Goal: Task Accomplishment & Management: Manage account settings

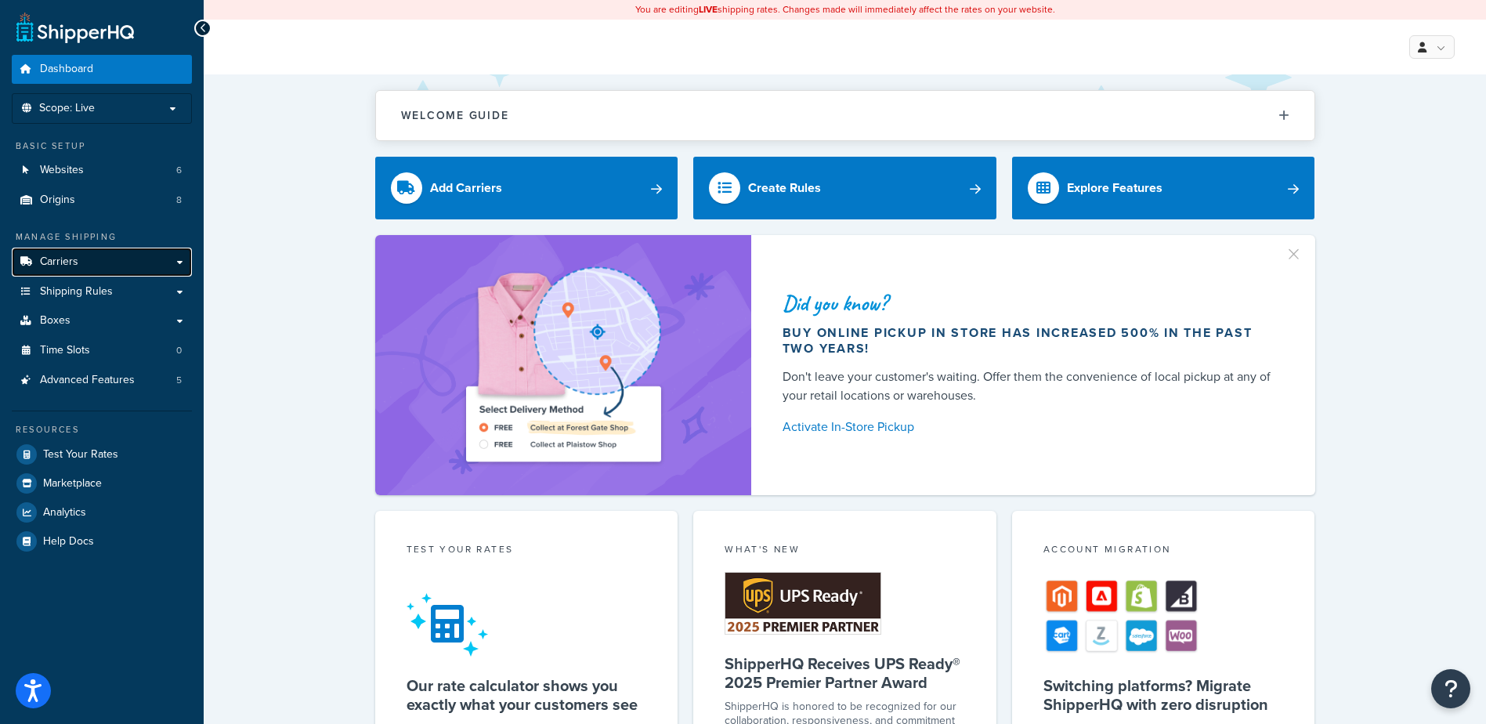
click at [52, 260] on span "Carriers" at bounding box center [59, 261] width 38 height 13
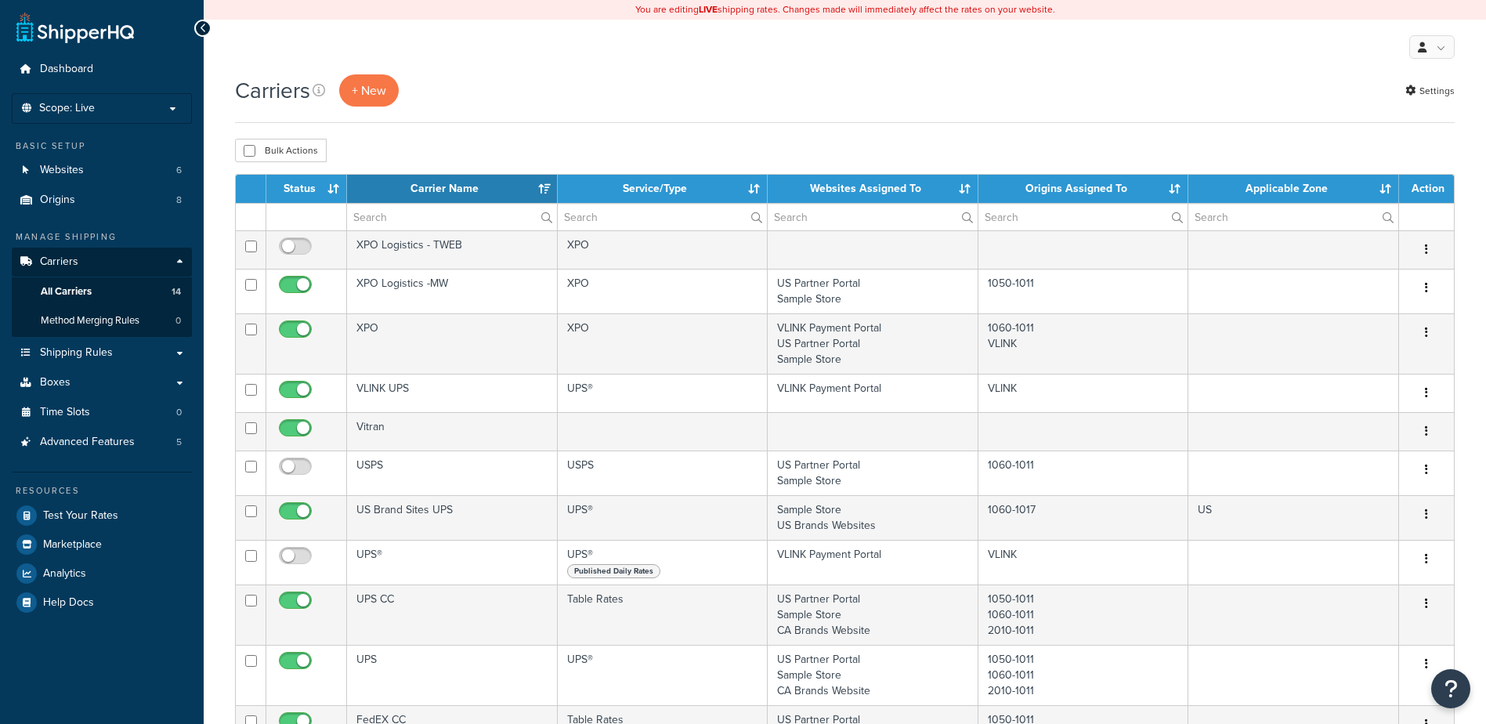
select select "15"
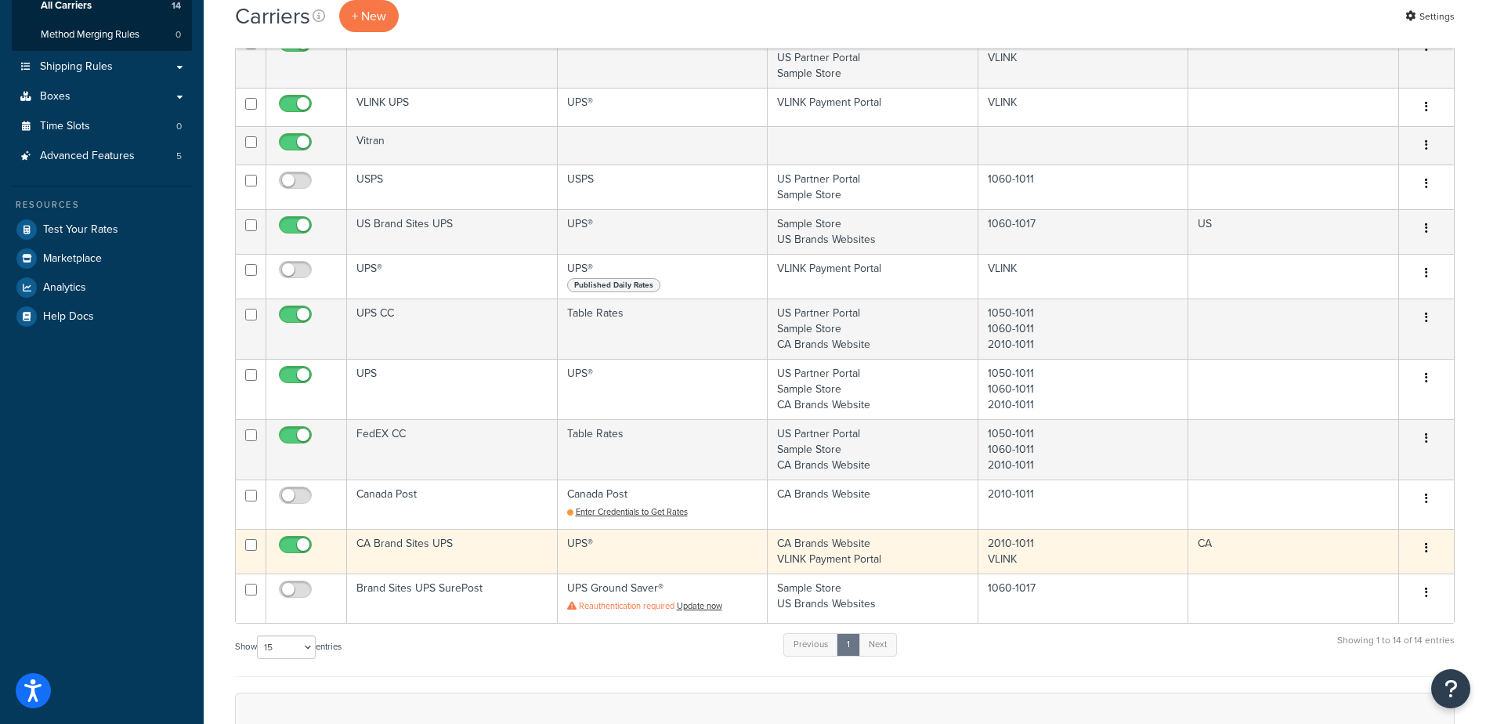
scroll to position [313, 0]
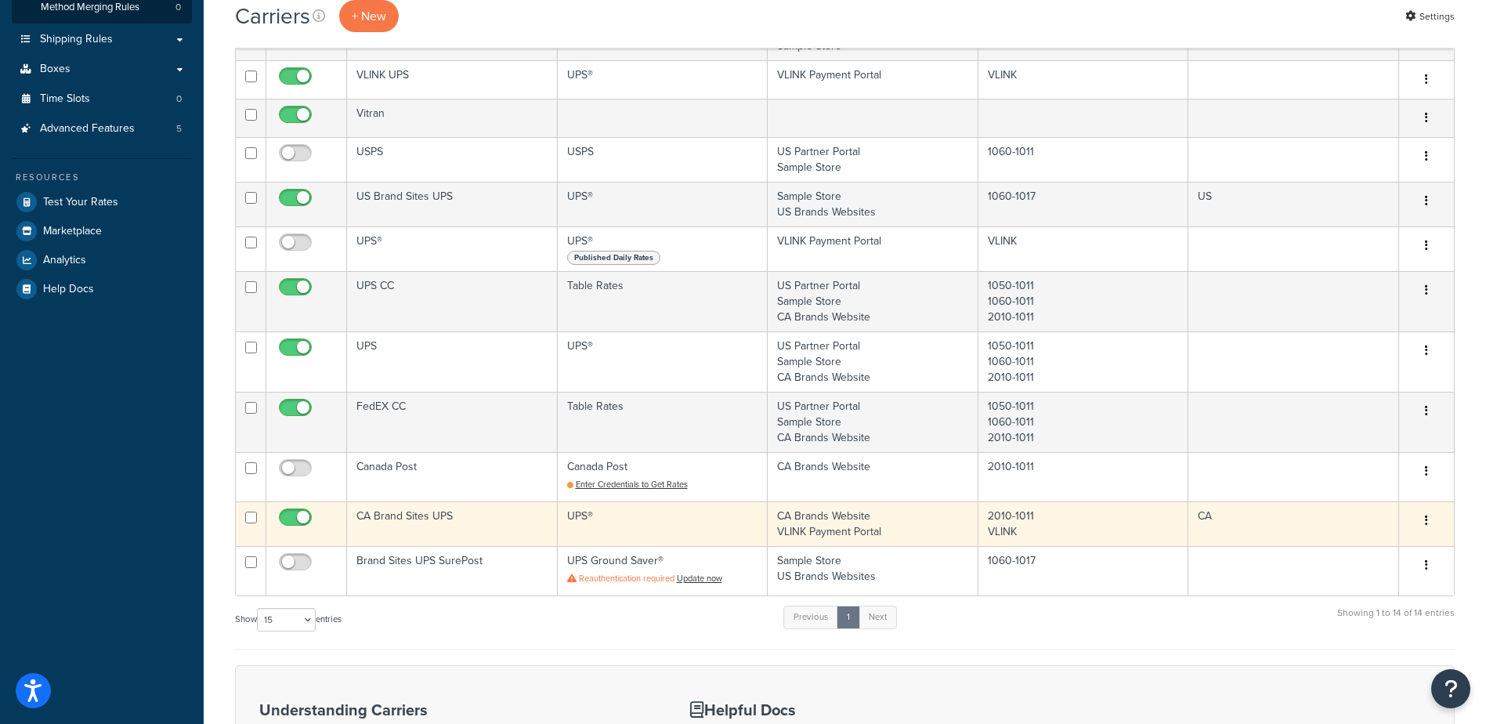
click at [1431, 519] on button "button" at bounding box center [1426, 520] width 22 height 25
click at [1389, 544] on link "Edit" at bounding box center [1363, 552] width 124 height 32
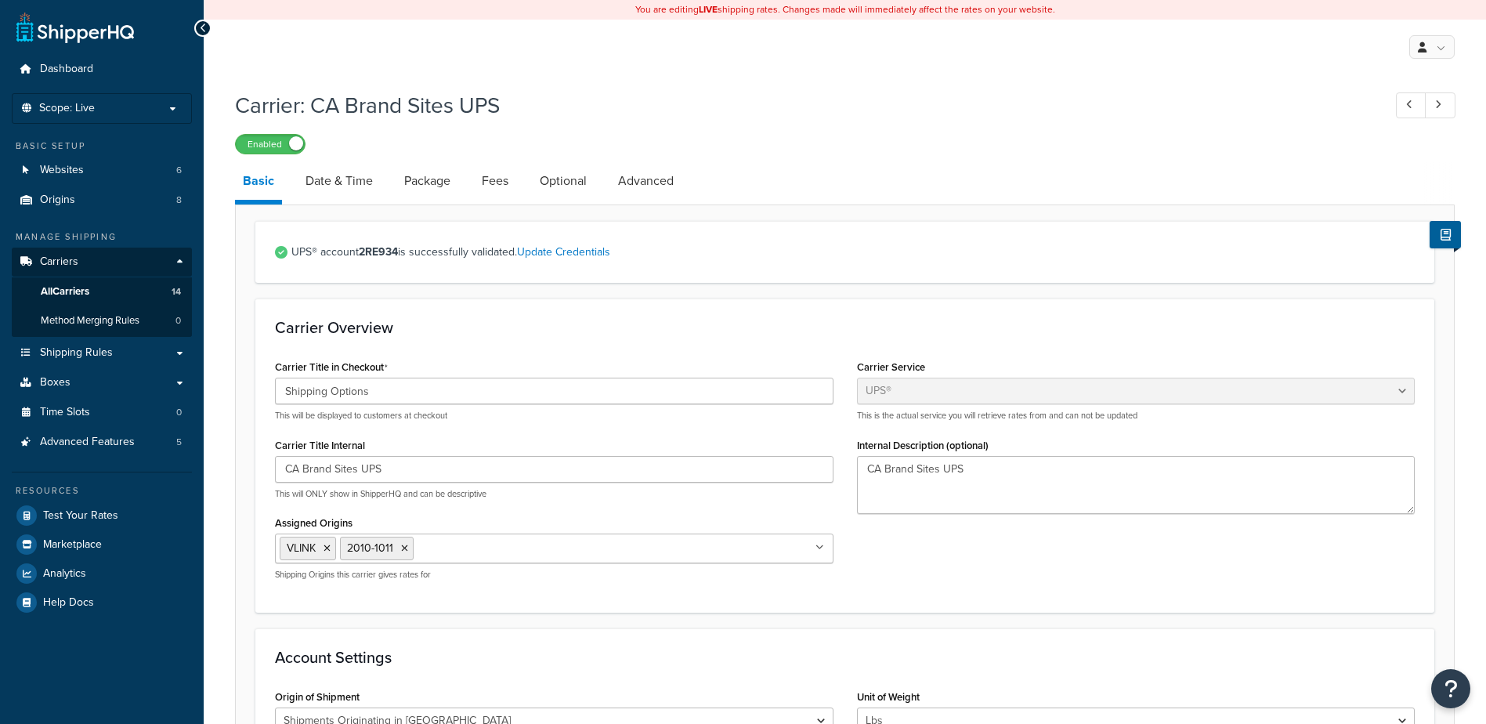
select select "ups"
select select "can"
select select "53"
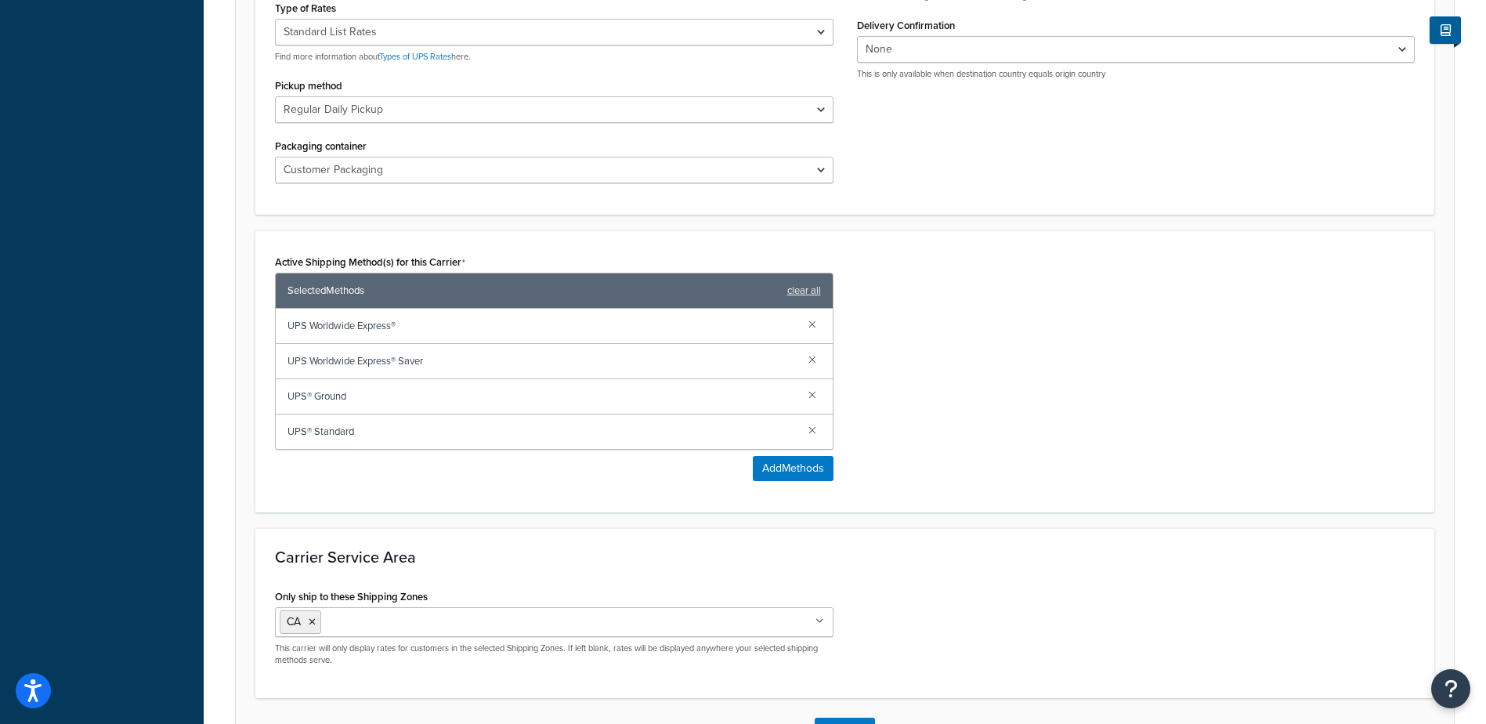
scroll to position [783, 0]
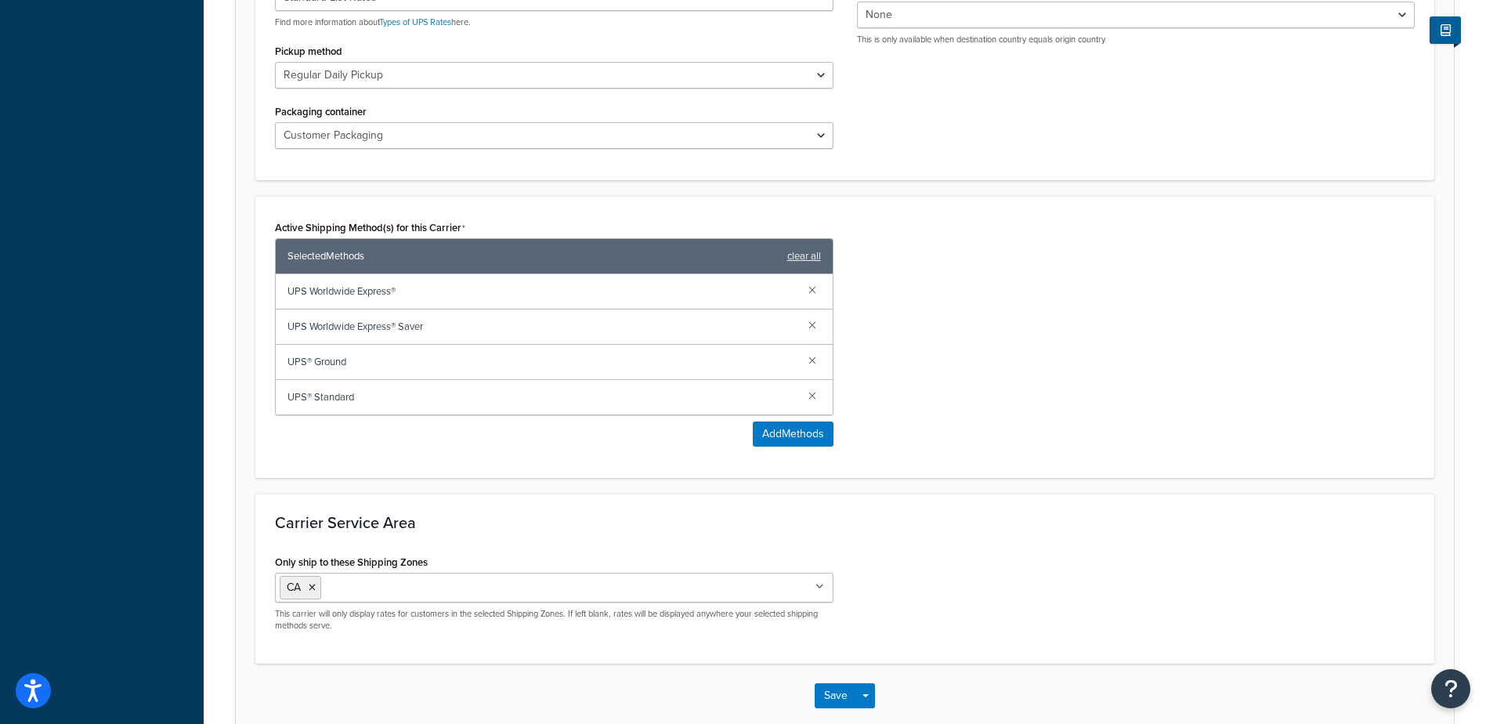
click at [417, 590] on input "Only ship to these Shipping Zones" at bounding box center [394, 586] width 139 height 17
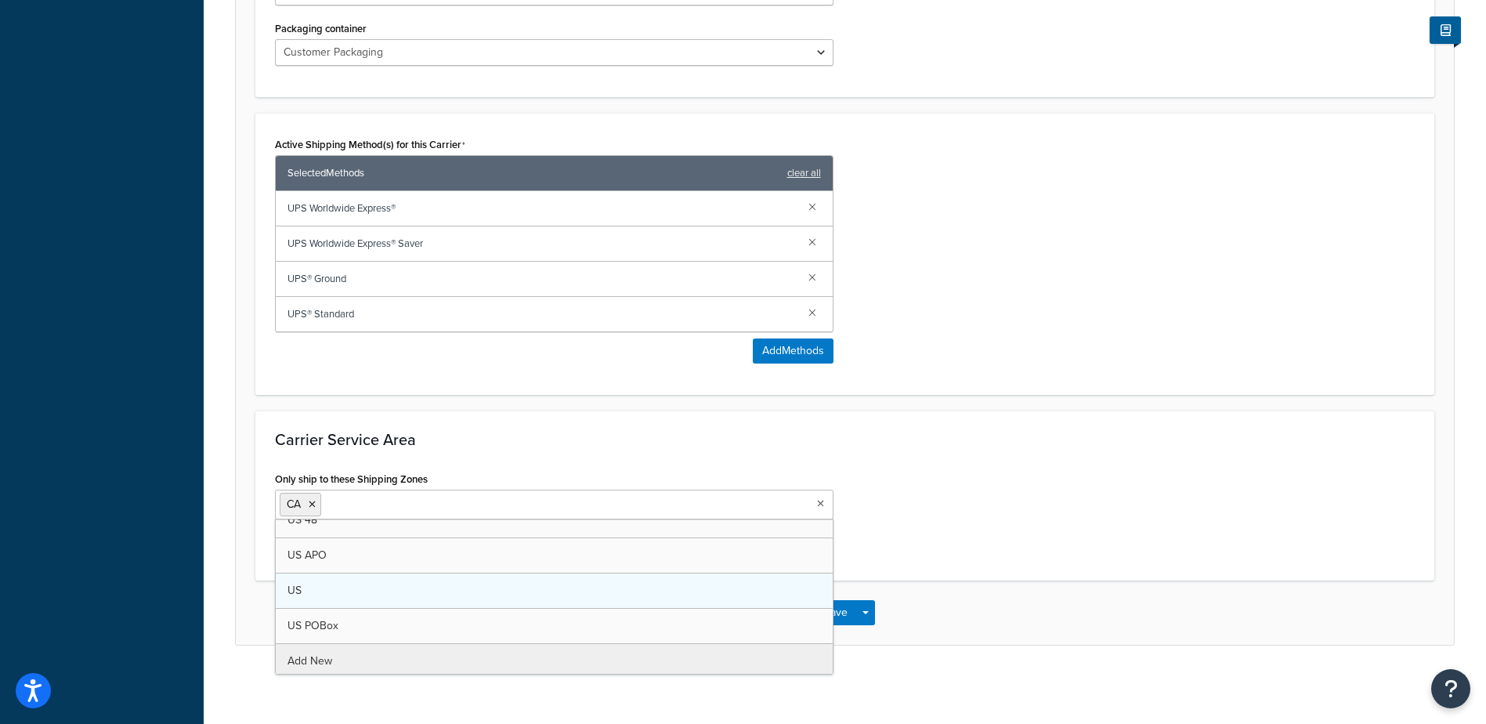
scroll to position [20, 0]
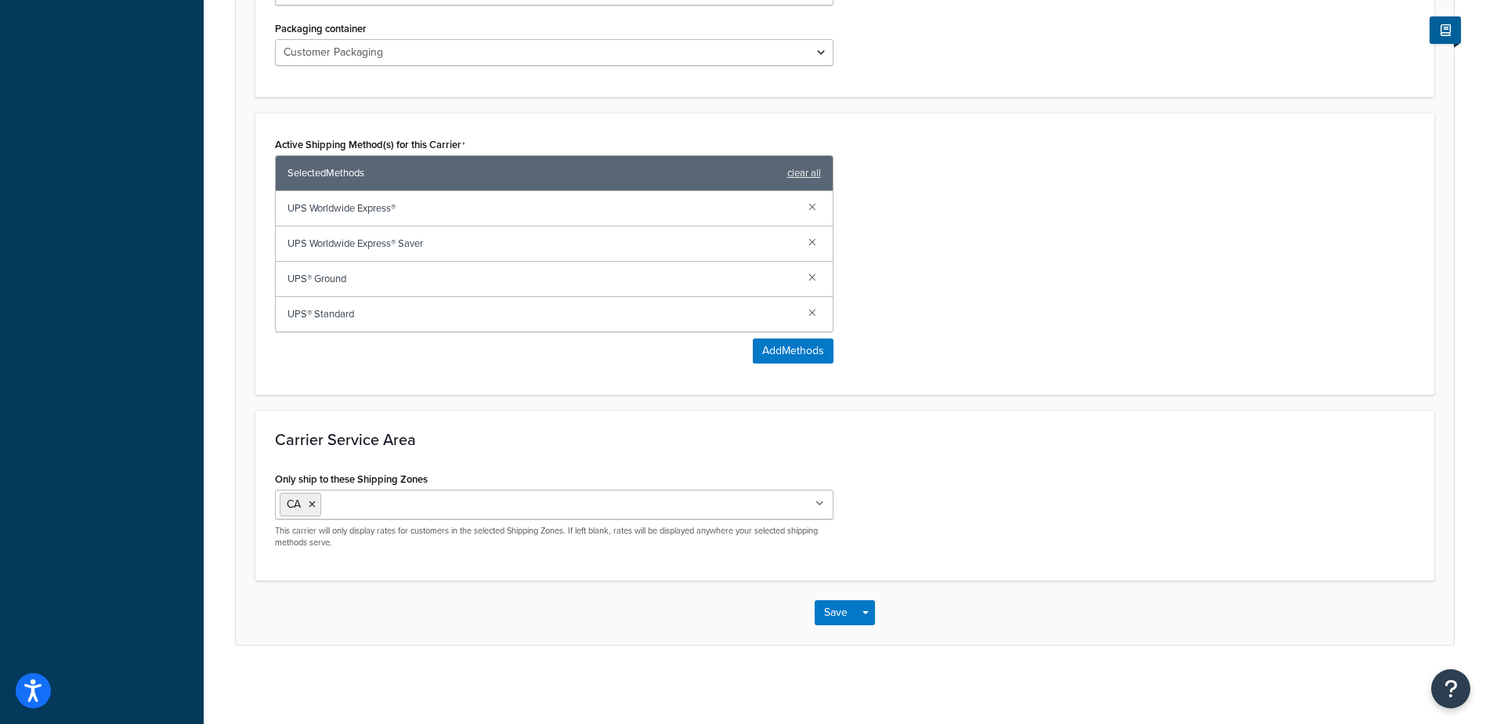
click at [812, 431] on h3 "Carrier Service Area" at bounding box center [845, 439] width 1140 height 17
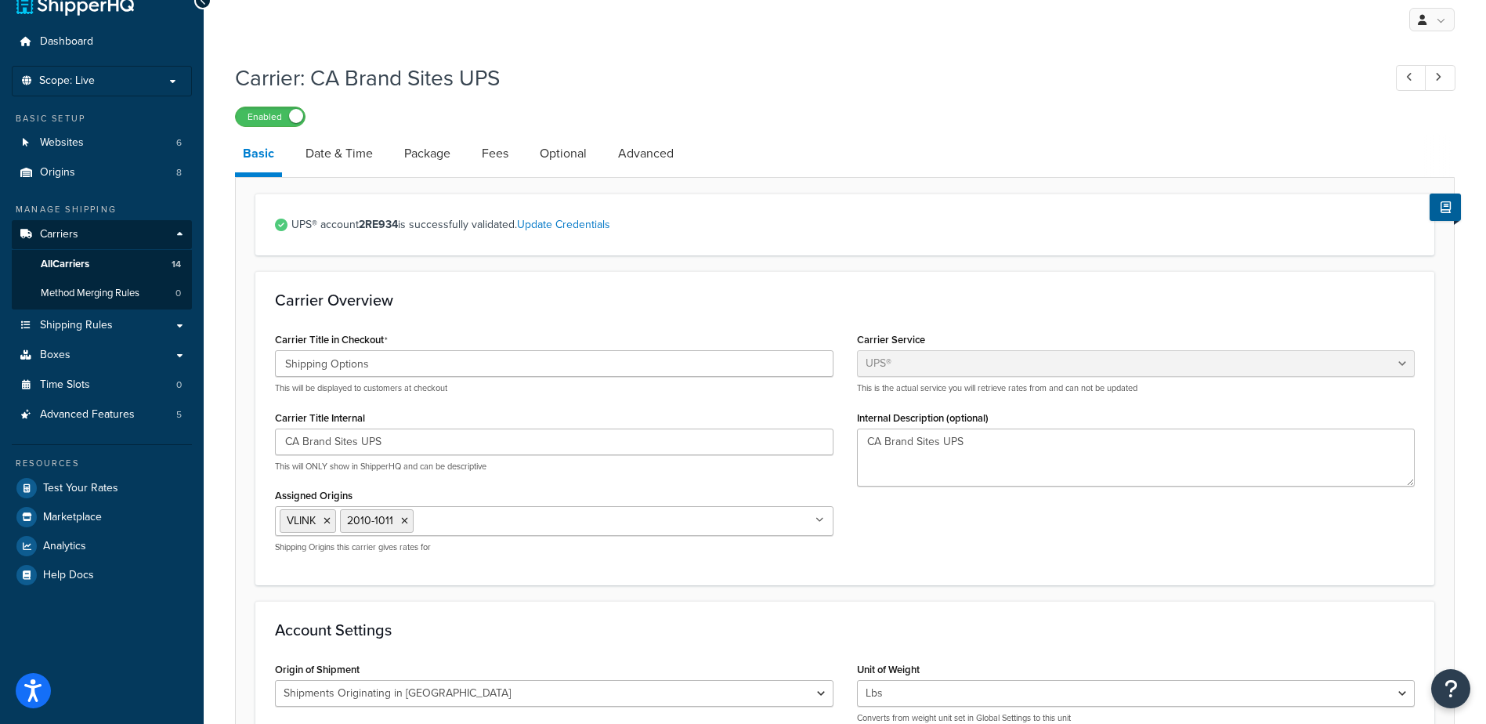
scroll to position [5, 0]
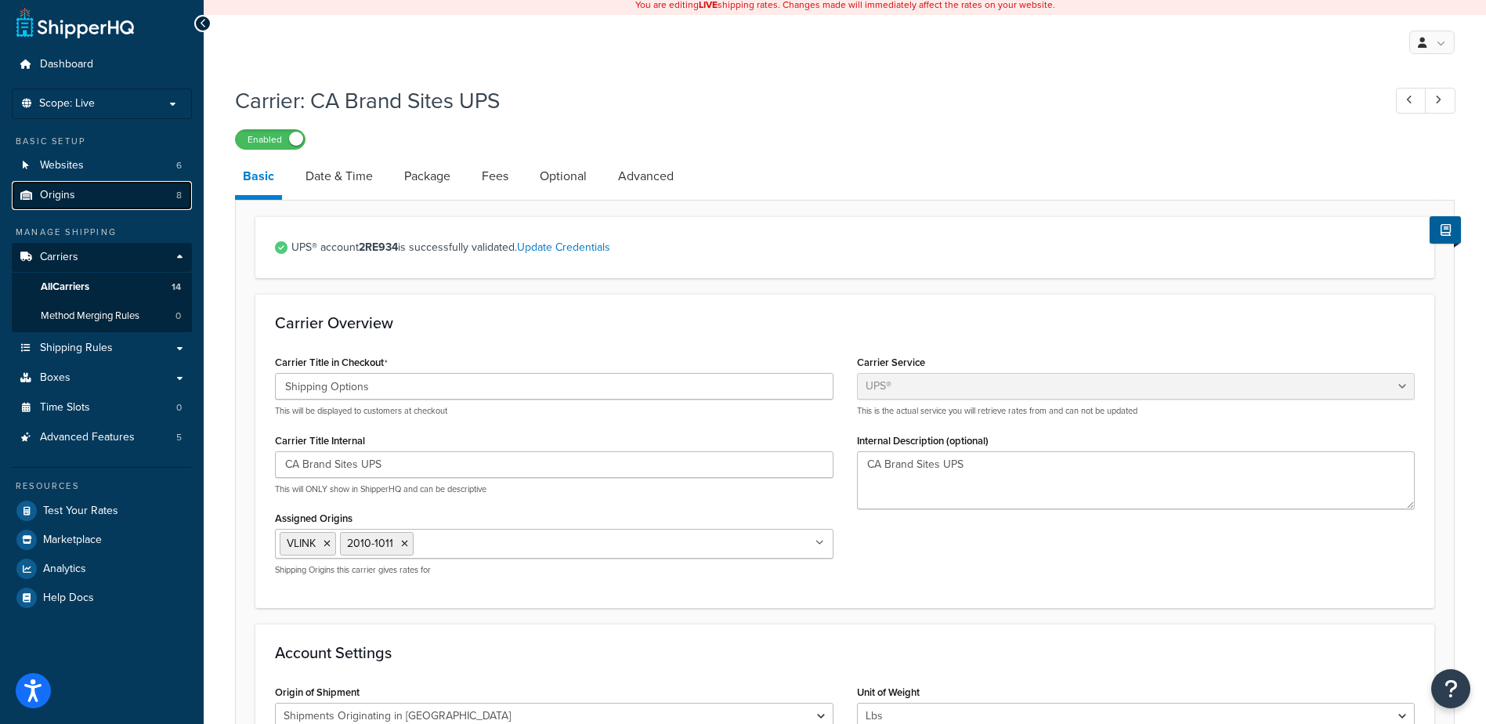
click at [71, 198] on span "Origins" at bounding box center [57, 195] width 35 height 13
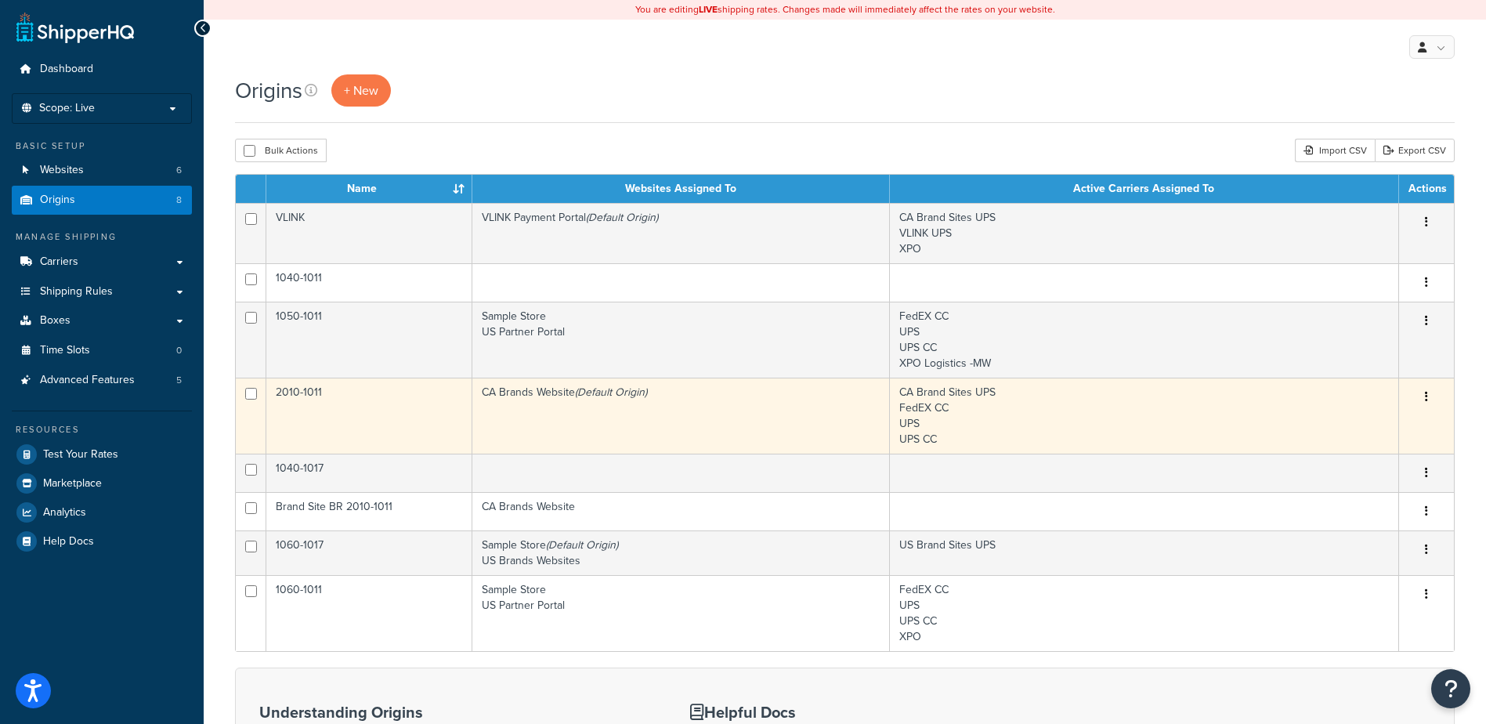
click at [1423, 396] on button "button" at bounding box center [1426, 397] width 22 height 25
click at [1372, 423] on link "Edit" at bounding box center [1375, 426] width 124 height 32
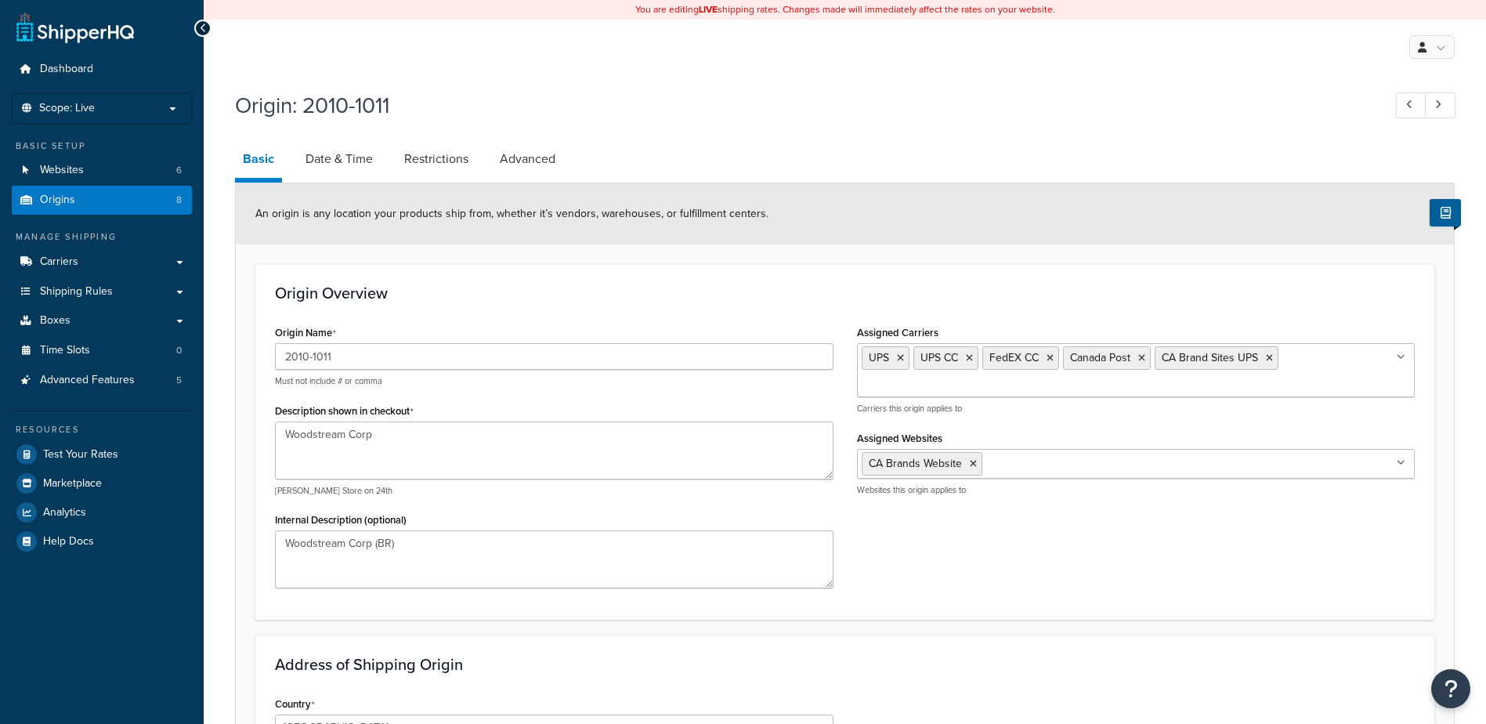
select select "1039"
select select "69"
click at [1126, 385] on ul "UPS UPS CC FedEX CC Canada Post CA Brand Sites UPS" at bounding box center [1136, 370] width 559 height 54
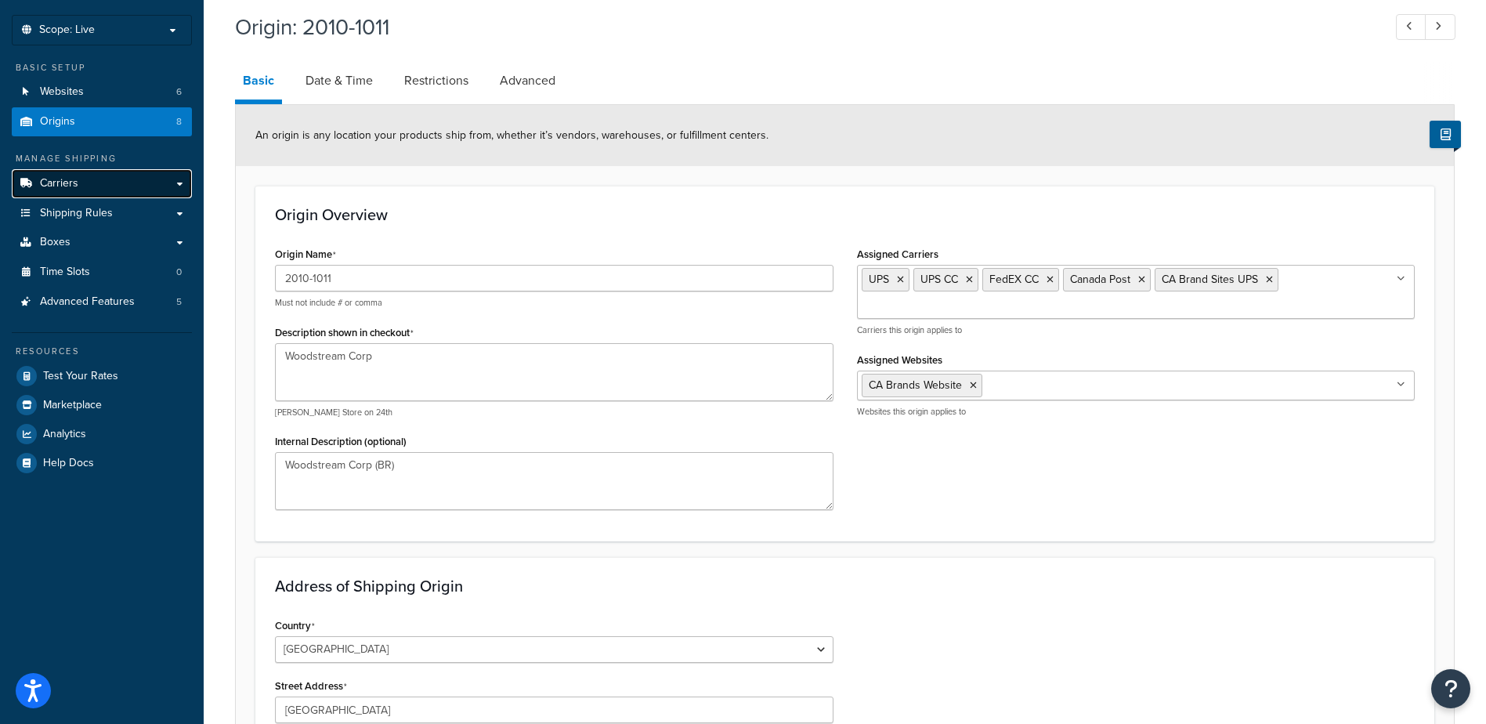
click at [48, 190] on span "Carriers" at bounding box center [59, 183] width 38 height 13
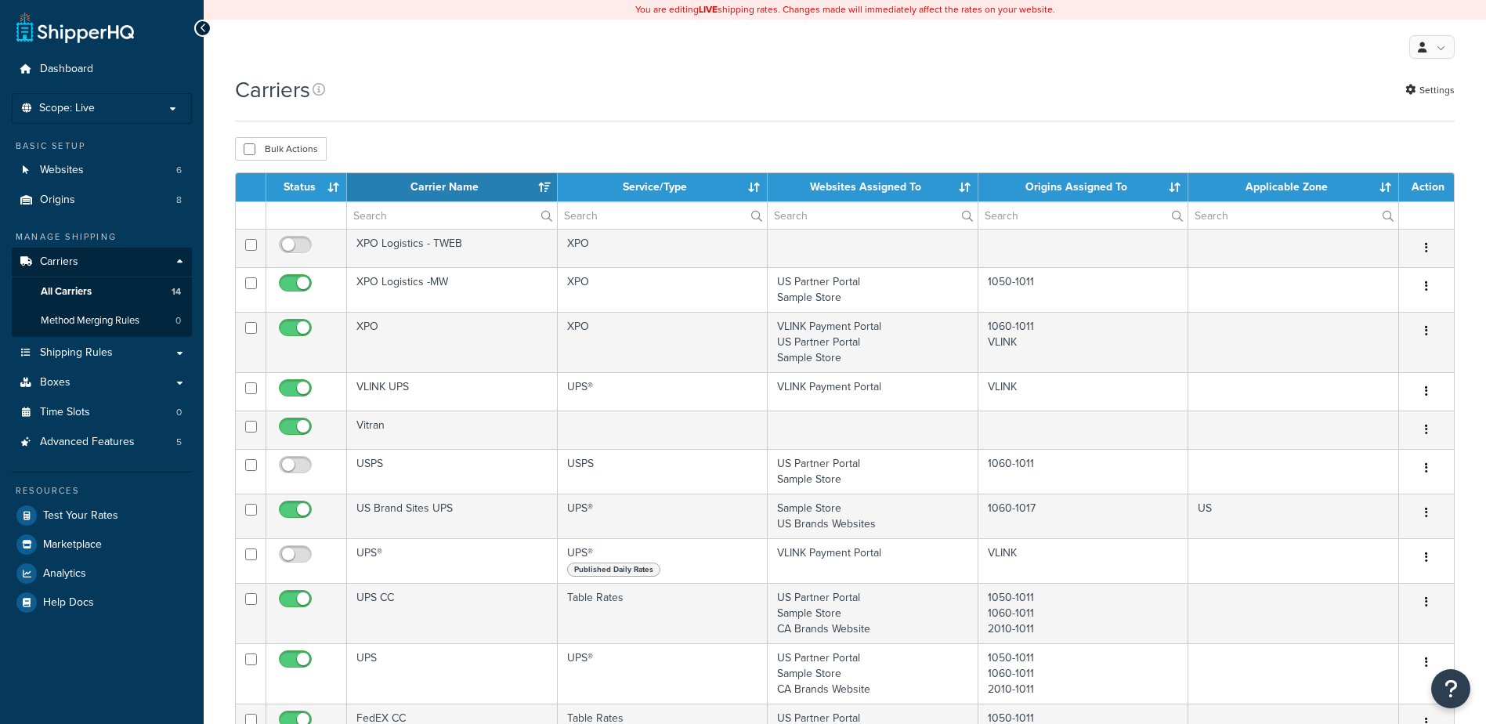
select select "15"
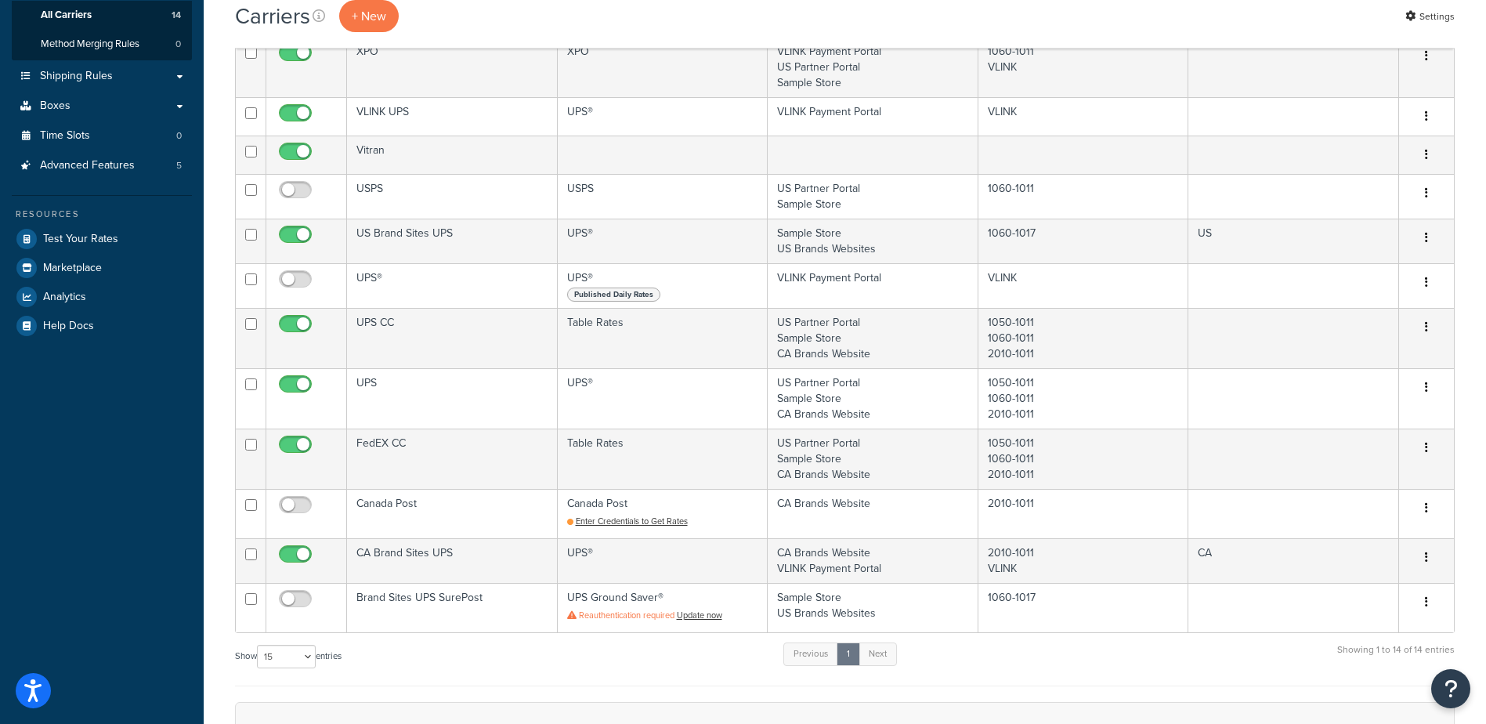
scroll to position [313, 0]
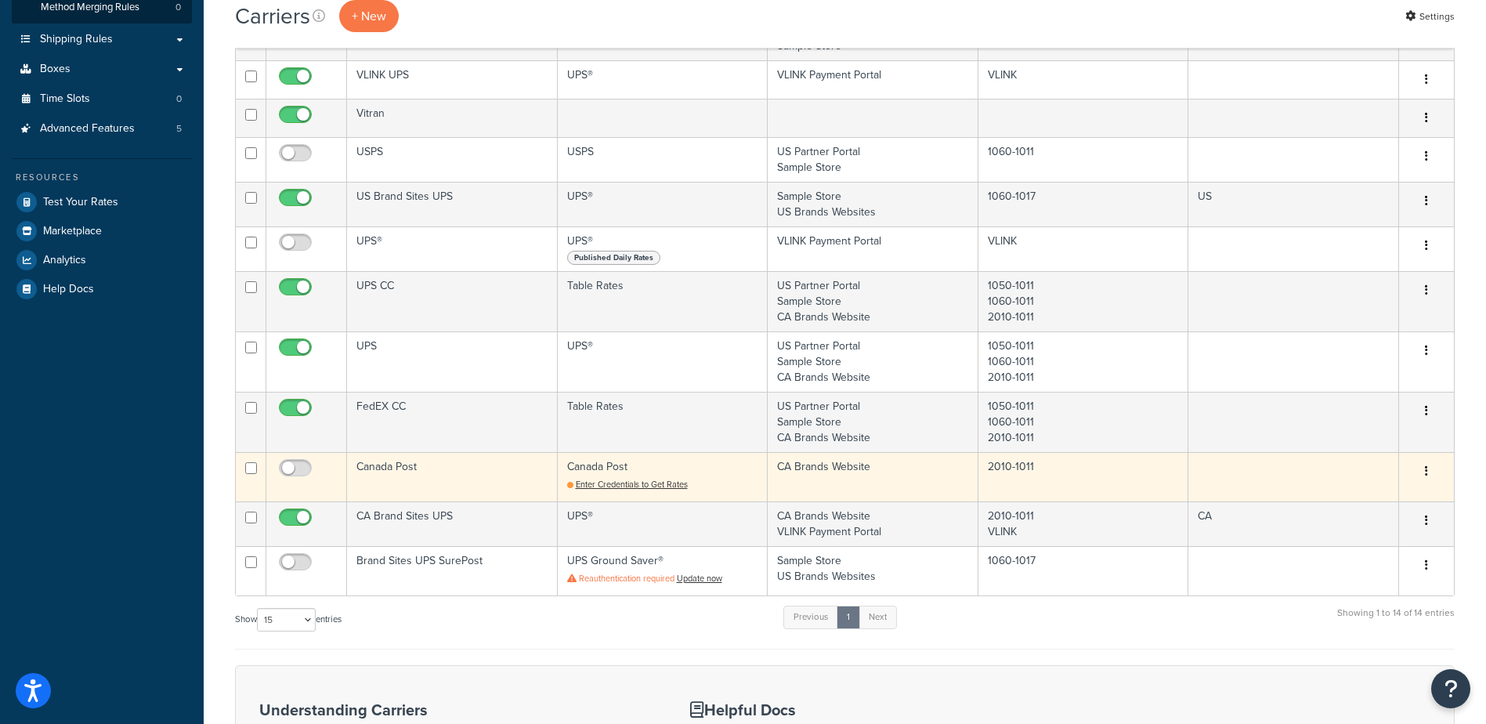
click at [1423, 468] on button "button" at bounding box center [1426, 471] width 22 height 25
click at [1395, 497] on link "Edit" at bounding box center [1363, 502] width 124 height 32
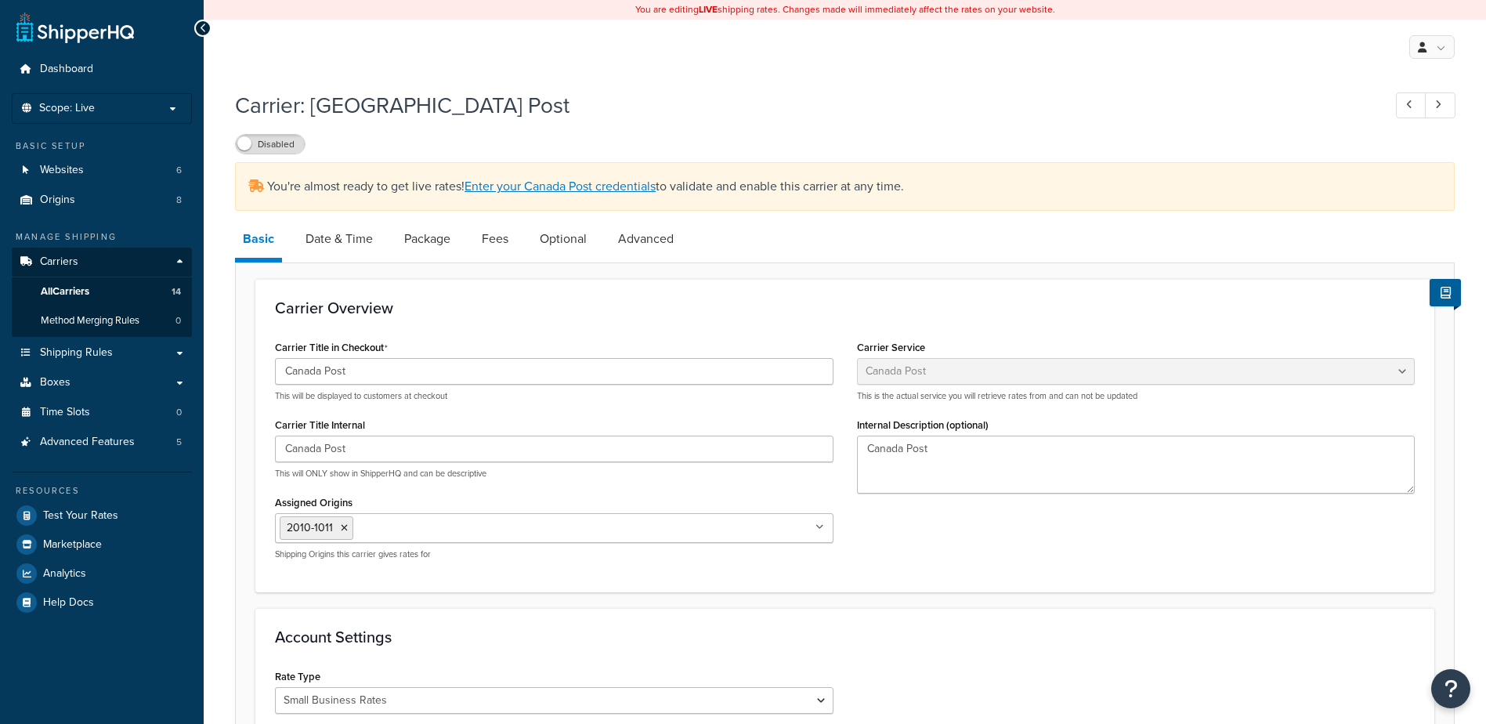
select select "canadaPost"
click at [66, 291] on span "All Carriers" at bounding box center [65, 291] width 49 height 13
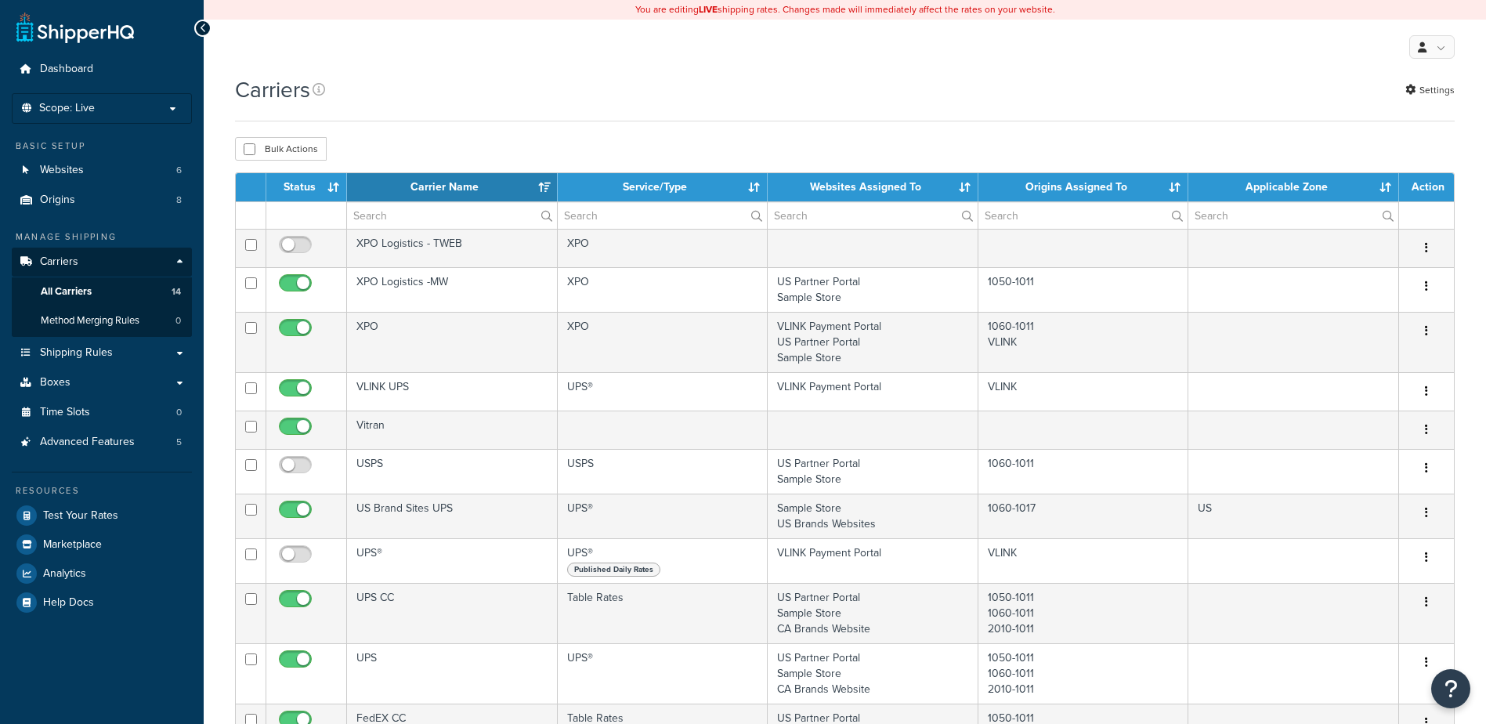
select select "15"
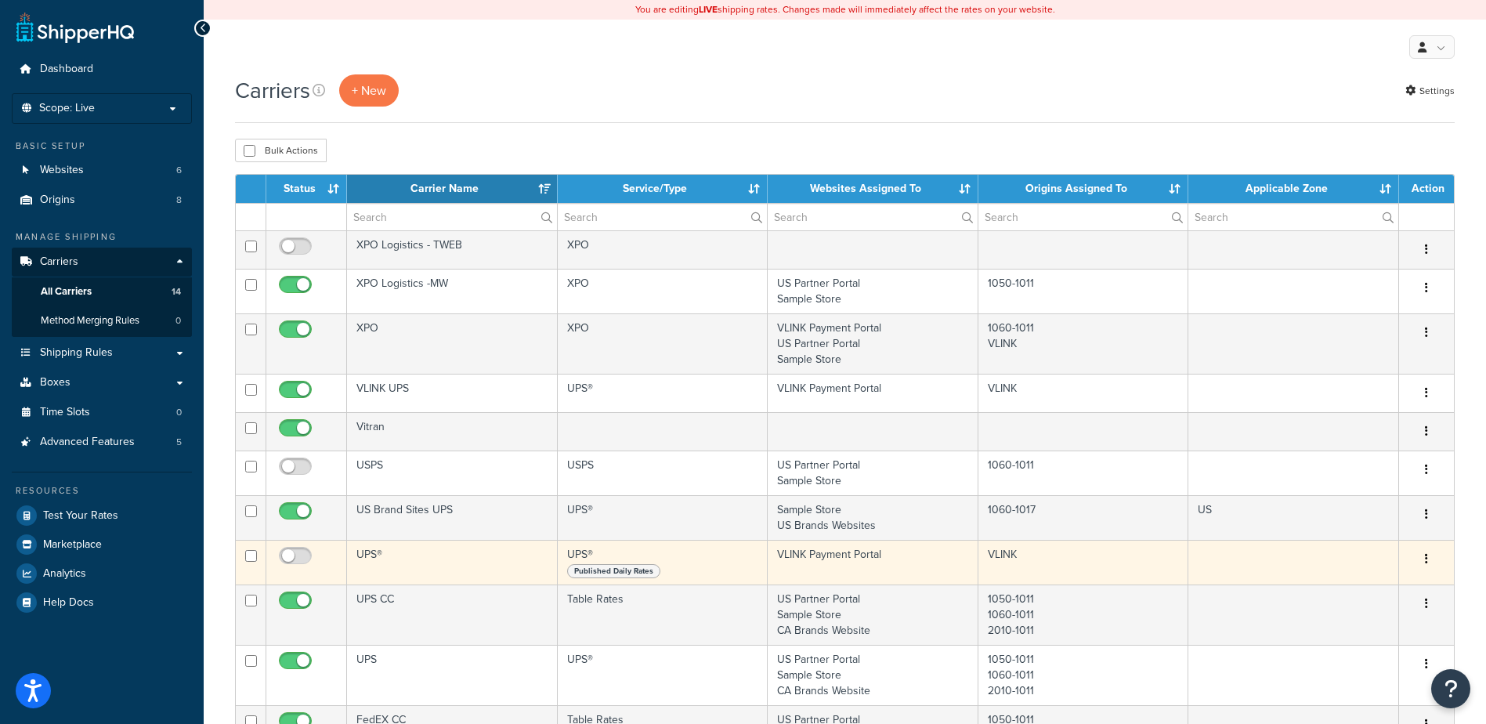
click at [1426, 560] on icon "button" at bounding box center [1426, 558] width 3 height 11
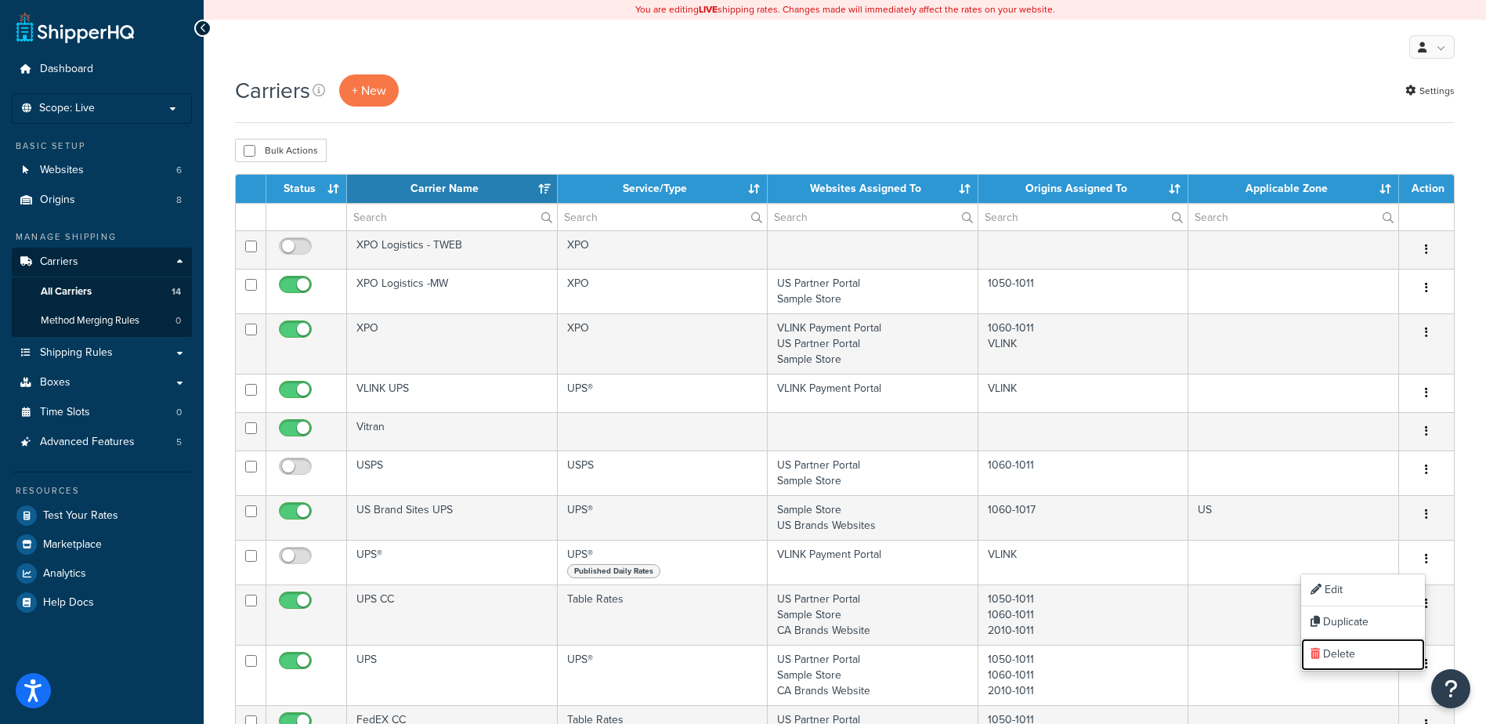
drag, startPoint x: 1340, startPoint y: 652, endPoint x: 808, endPoint y: 52, distance: 802.4
click at [1340, 652] on link "Delete" at bounding box center [1363, 654] width 124 height 32
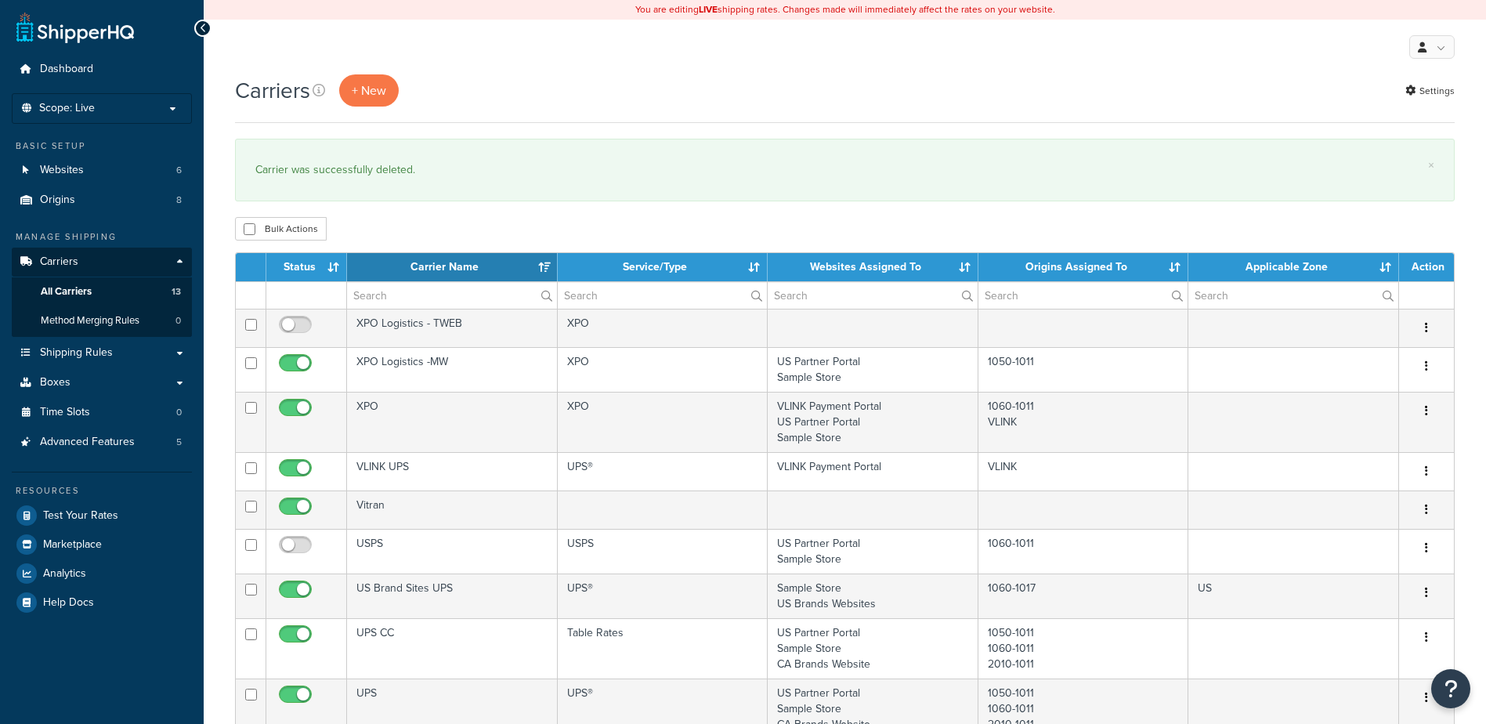
select select "15"
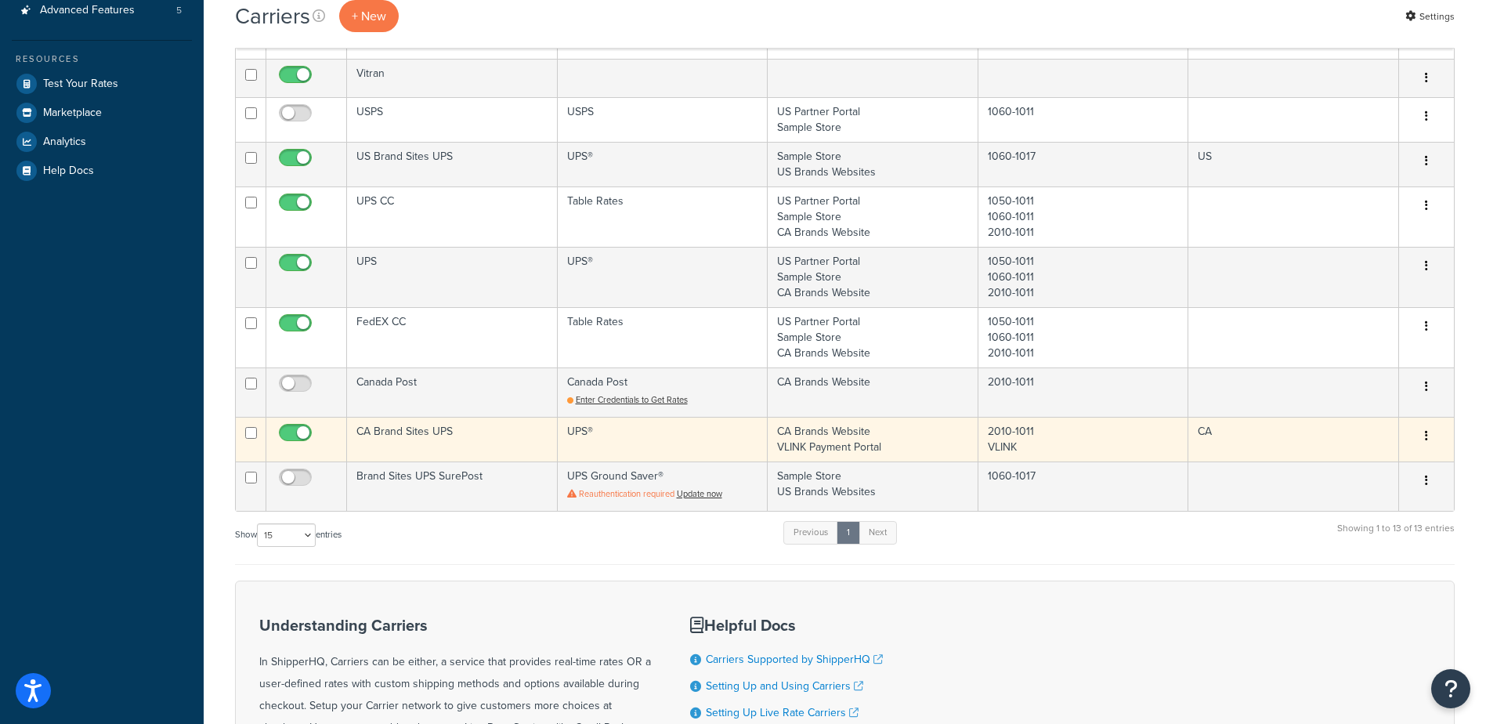
scroll to position [470, 0]
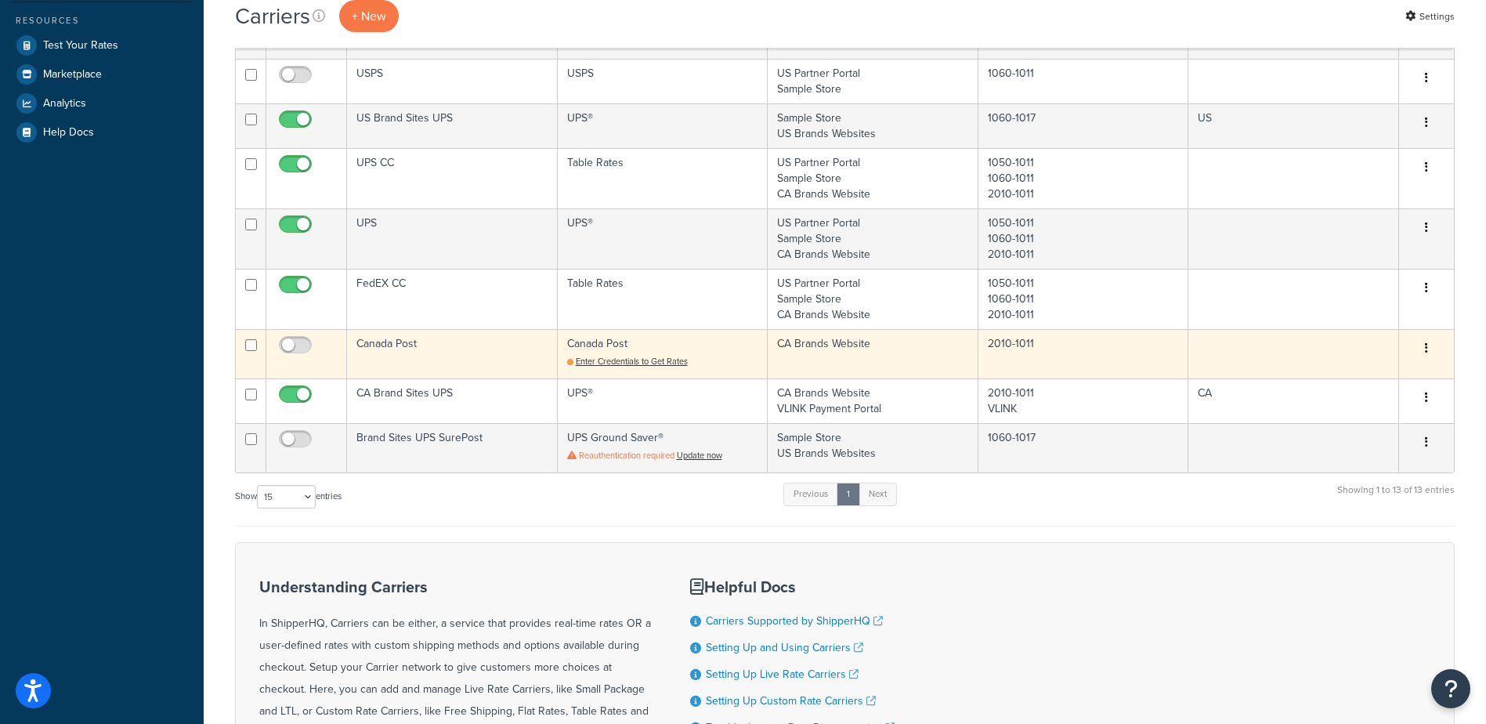
click at [1426, 349] on icon "button" at bounding box center [1426, 347] width 3 height 11
click at [1349, 378] on link "Edit" at bounding box center [1363, 379] width 124 height 32
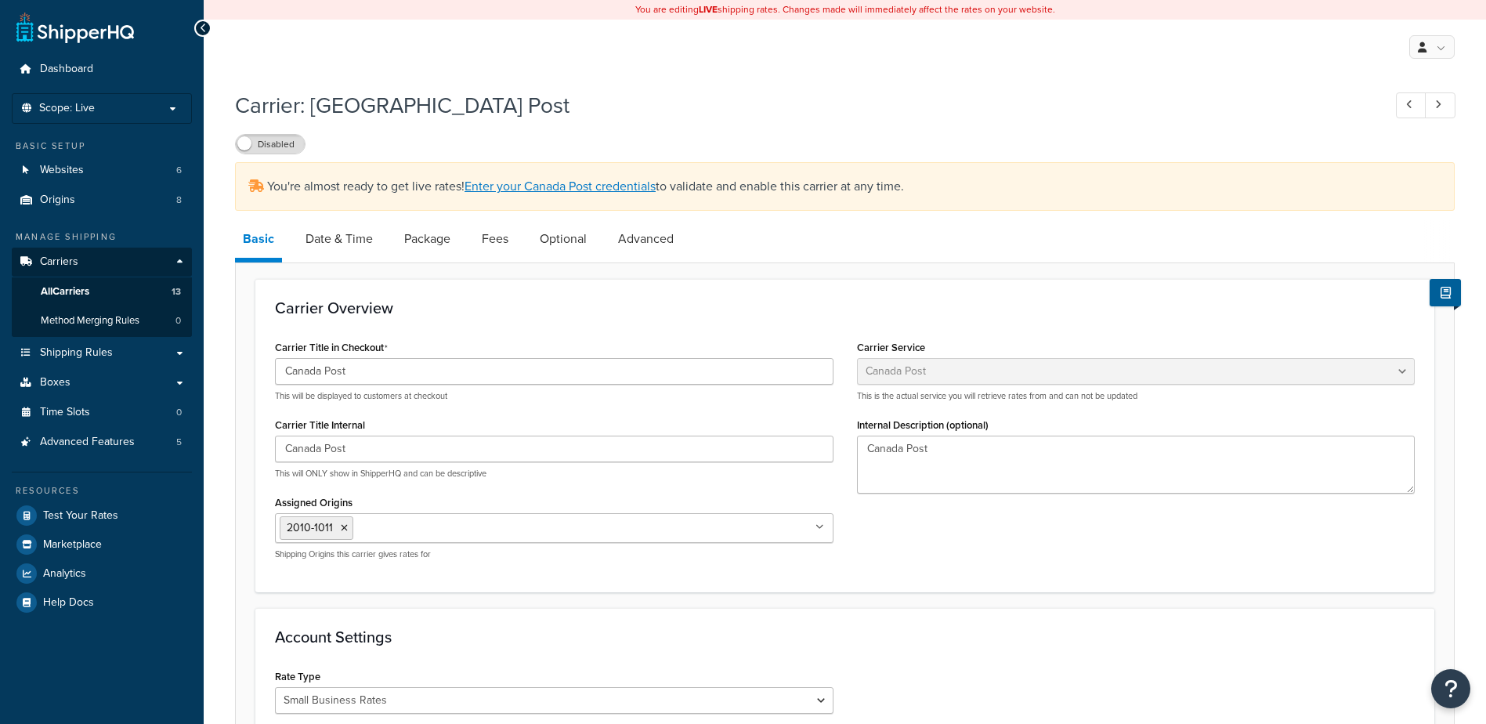
select select "canadaPost"
click at [66, 293] on span "All Carriers" at bounding box center [65, 291] width 49 height 13
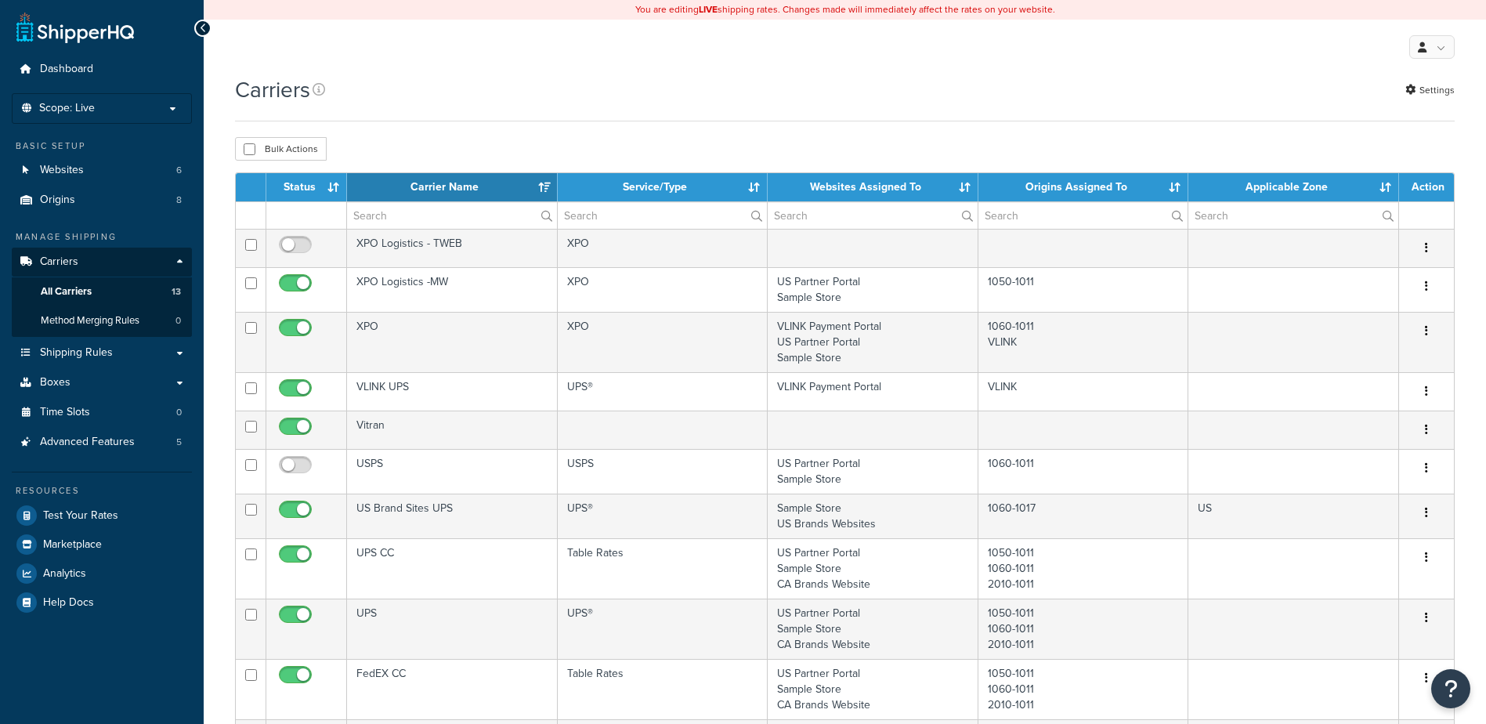
select select "15"
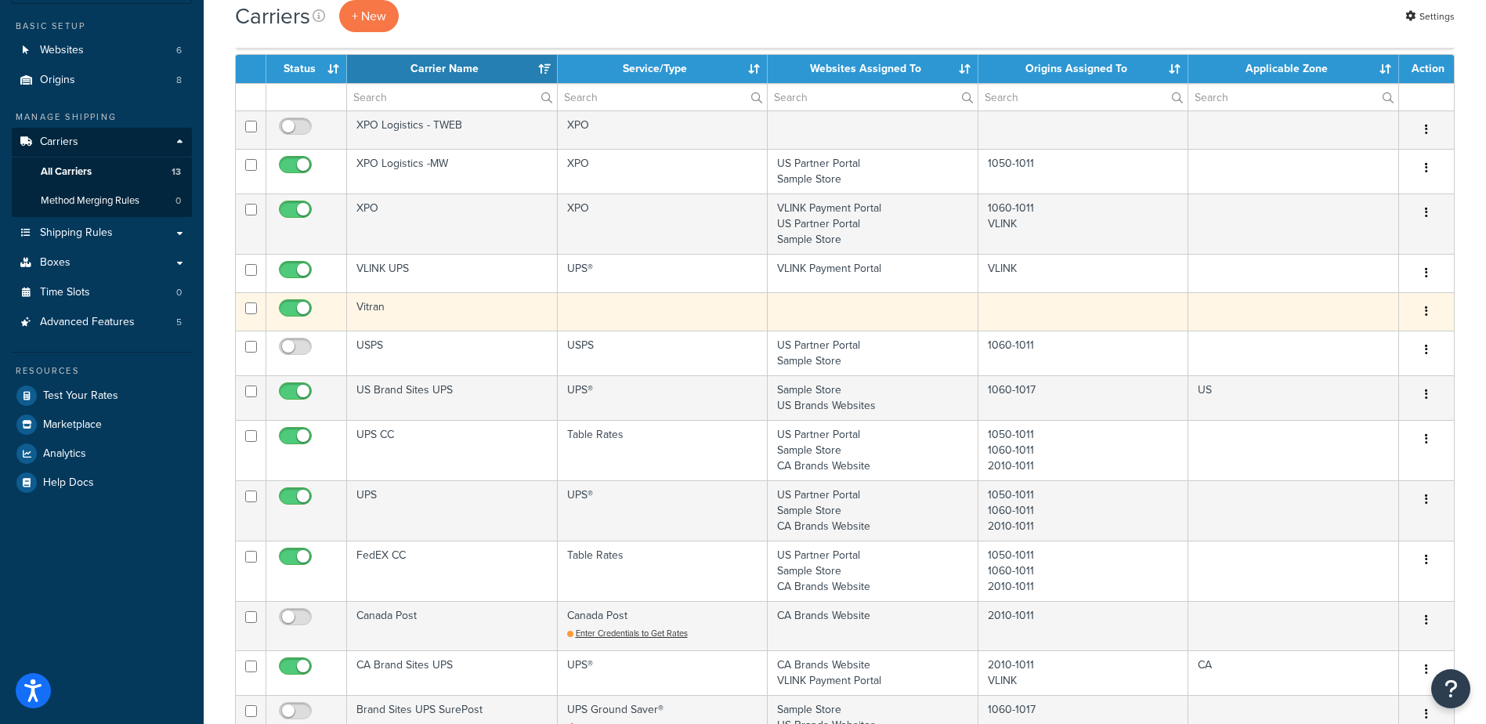
scroll to position [157, 0]
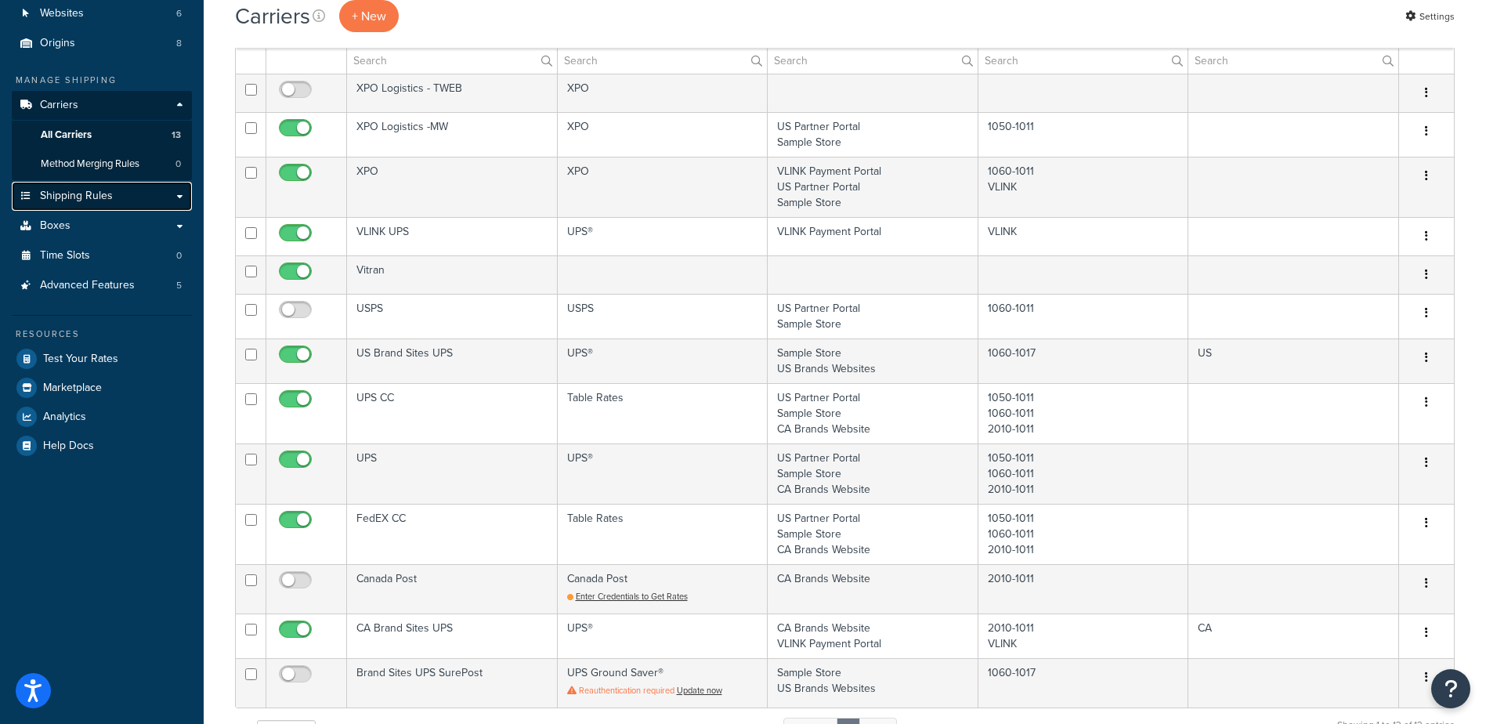
click at [101, 195] on span "Shipping Rules" at bounding box center [76, 196] width 73 height 13
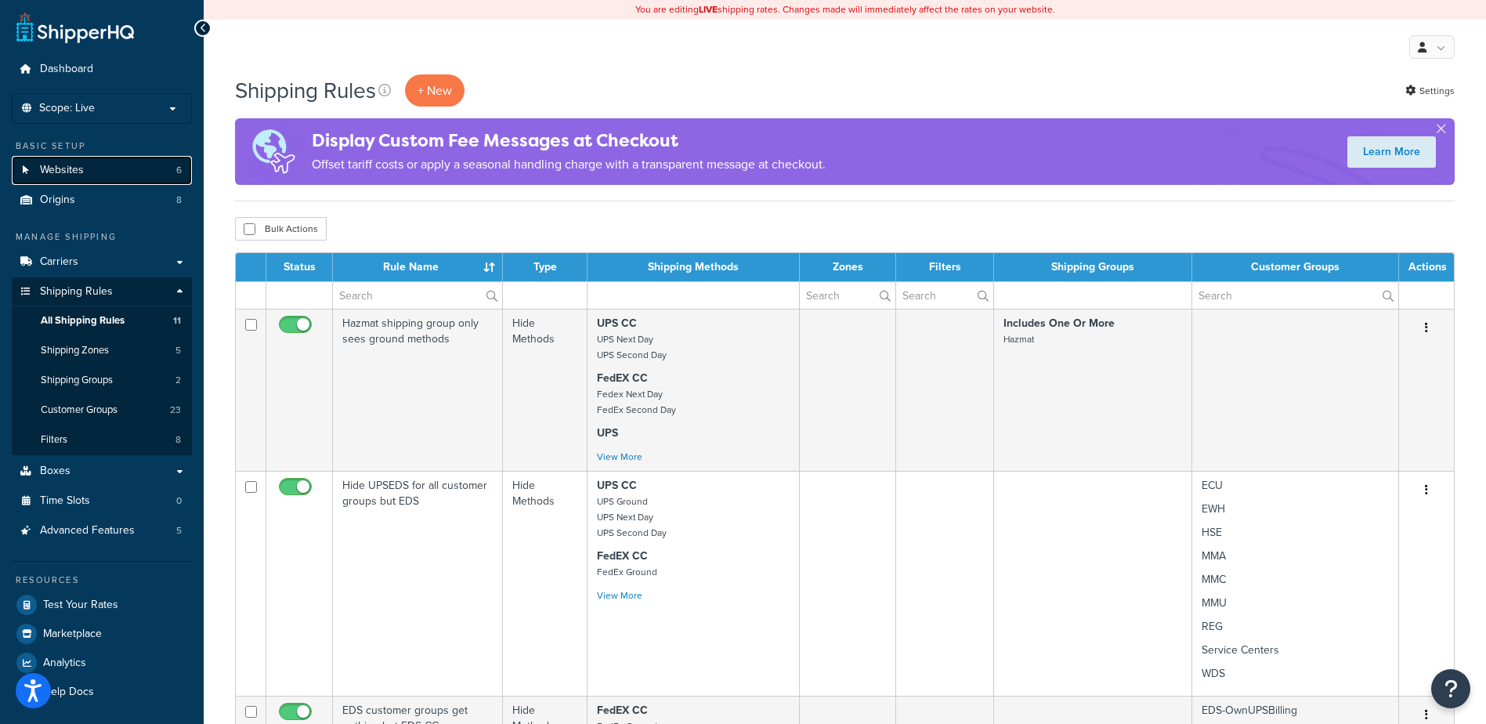
click at [56, 168] on span "Websites" at bounding box center [62, 170] width 44 height 13
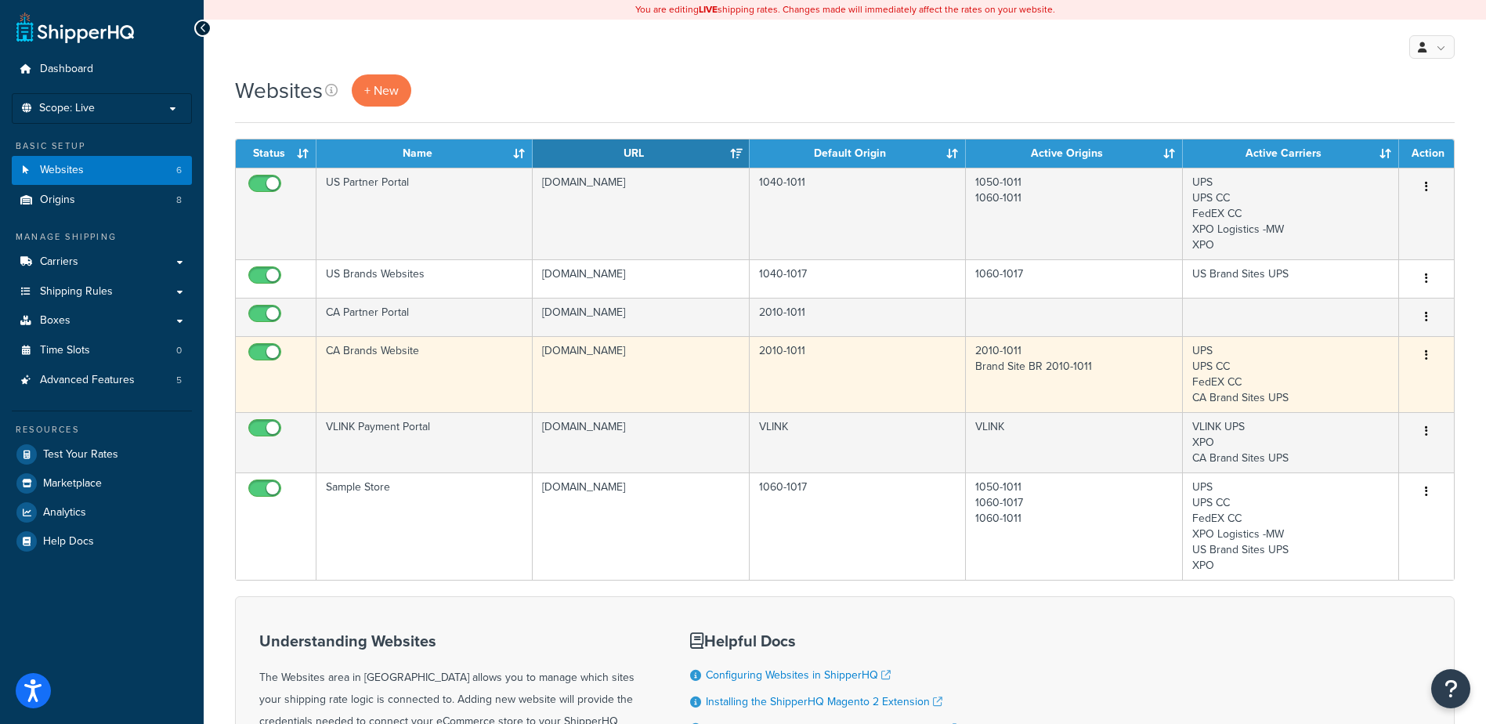
click at [1427, 356] on icon "button" at bounding box center [1426, 354] width 3 height 11
click at [1370, 385] on link "Edit" at bounding box center [1363, 387] width 124 height 32
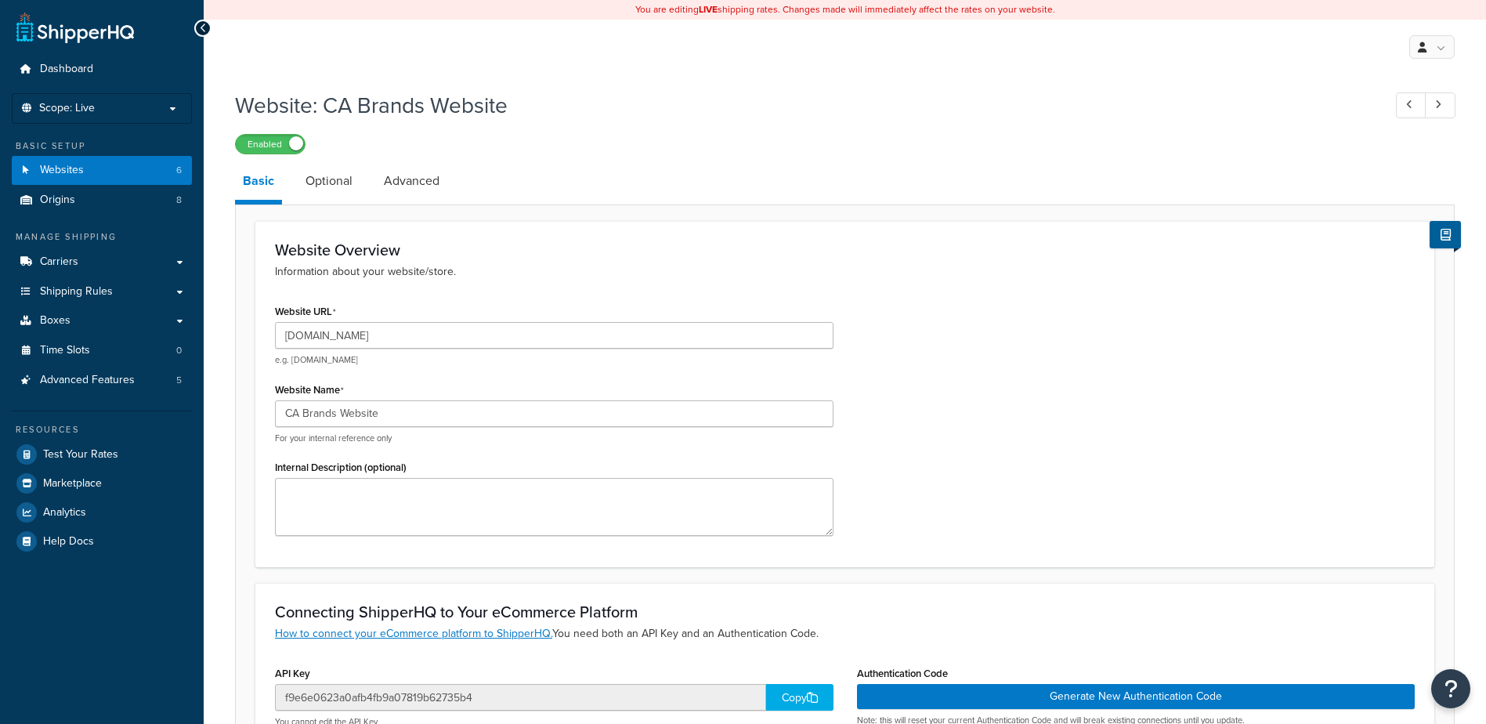
select select "141719"
click at [332, 180] on link "Optional" at bounding box center [329, 181] width 63 height 38
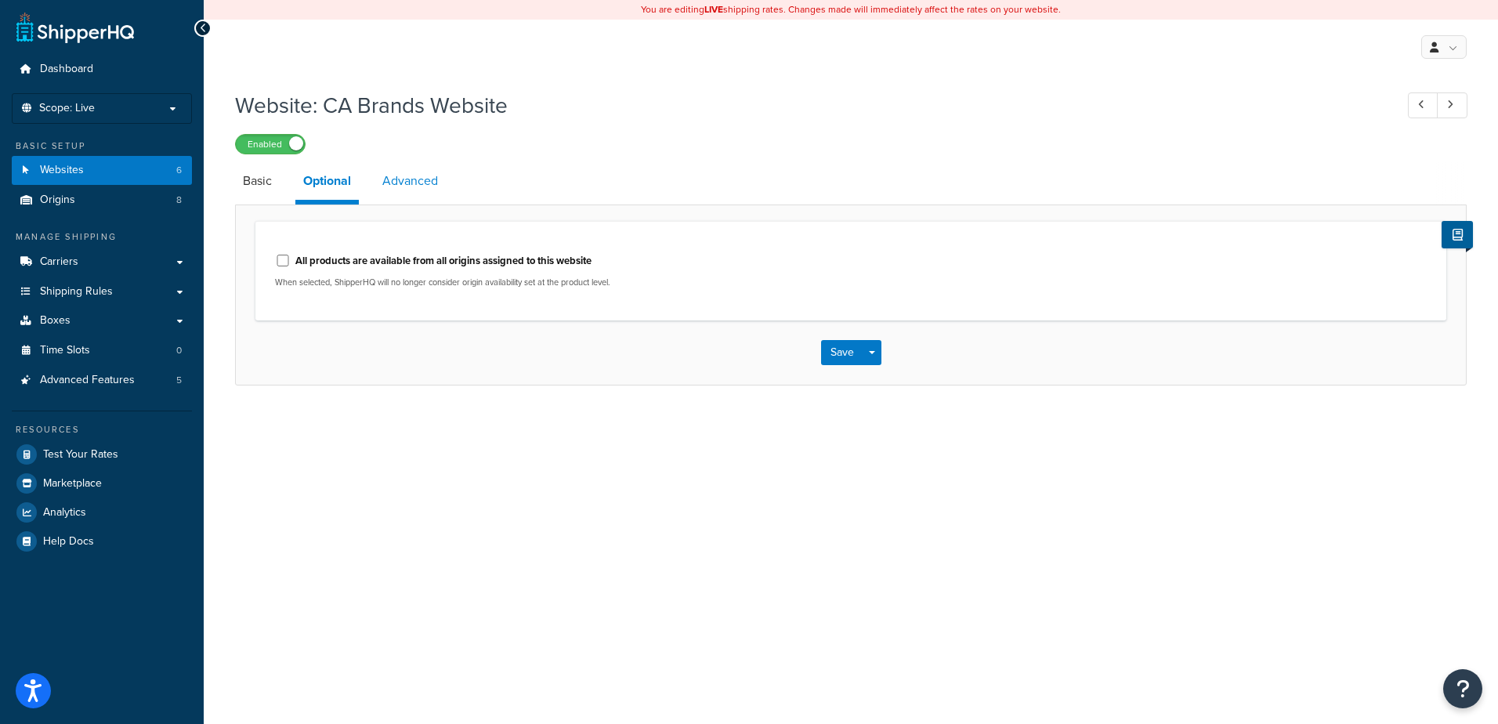
click at [422, 178] on link "Advanced" at bounding box center [409, 181] width 71 height 38
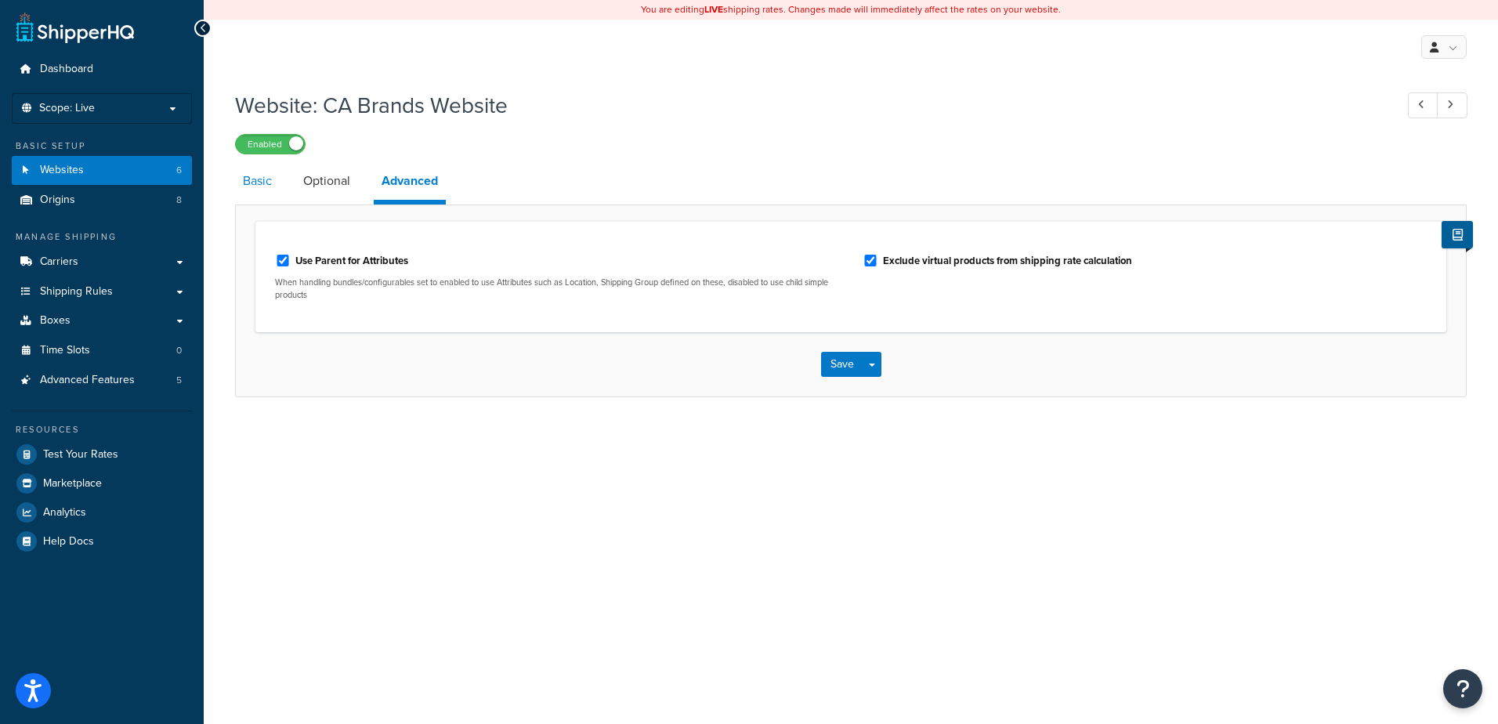
click at [266, 183] on link "Basic" at bounding box center [257, 181] width 45 height 38
select select "141719"
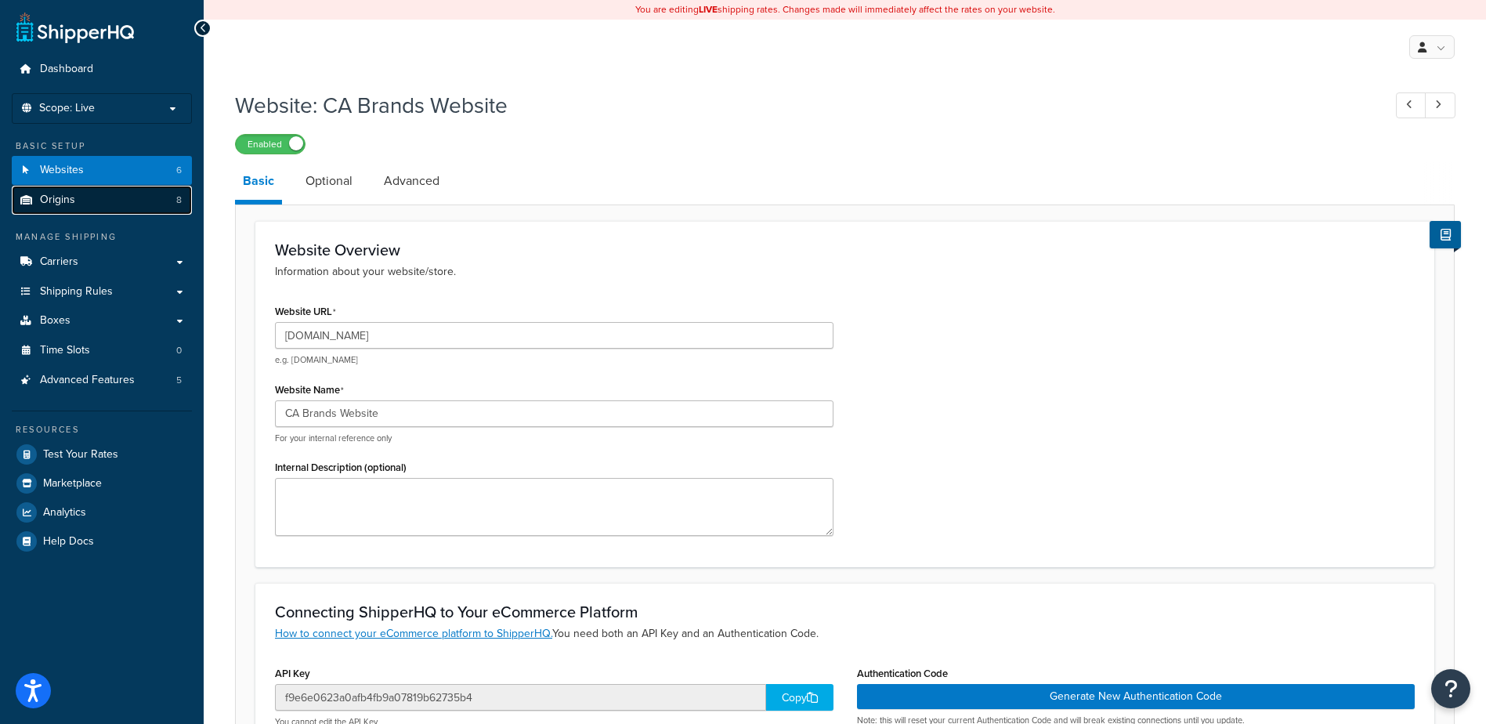
click at [71, 201] on span "Origins" at bounding box center [57, 199] width 35 height 13
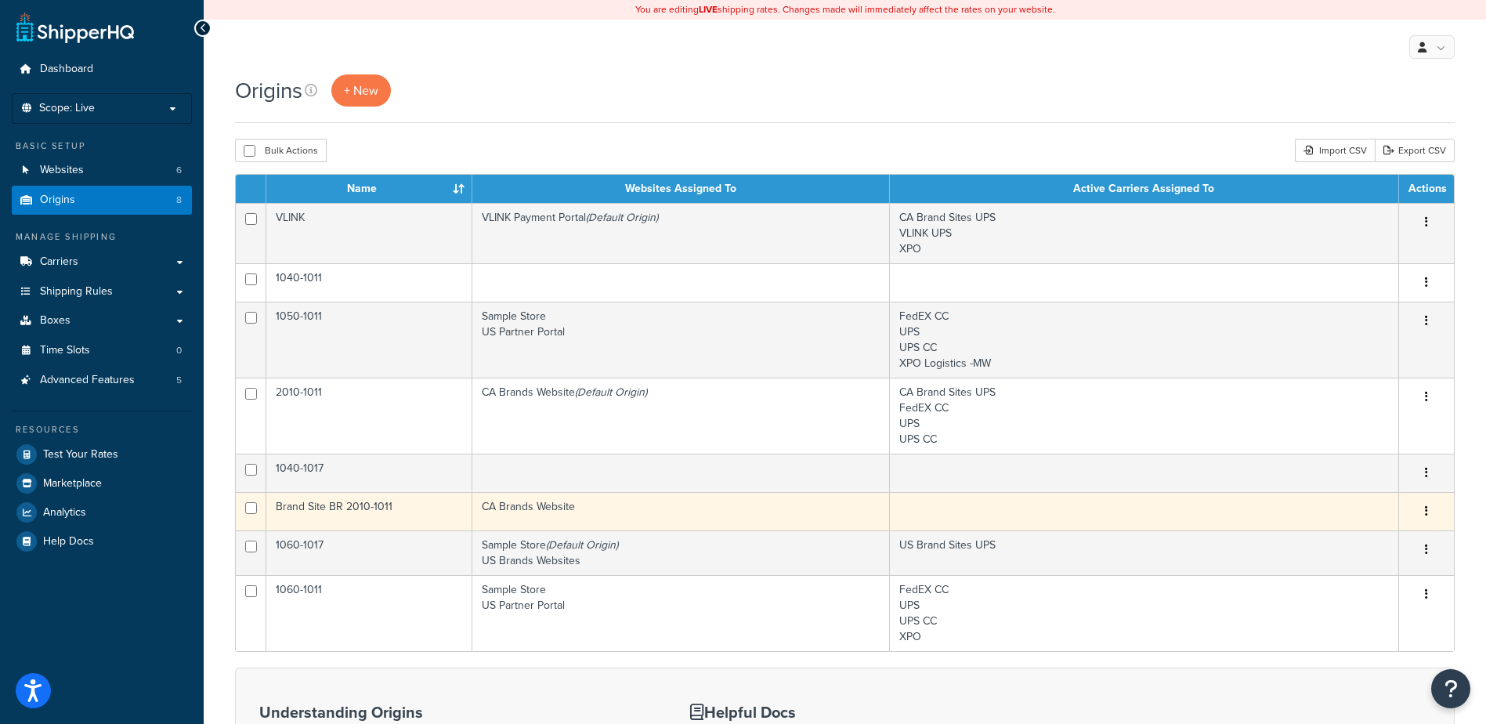
click at [434, 504] on td "Brand Site BR 2010-1011" at bounding box center [369, 511] width 206 height 38
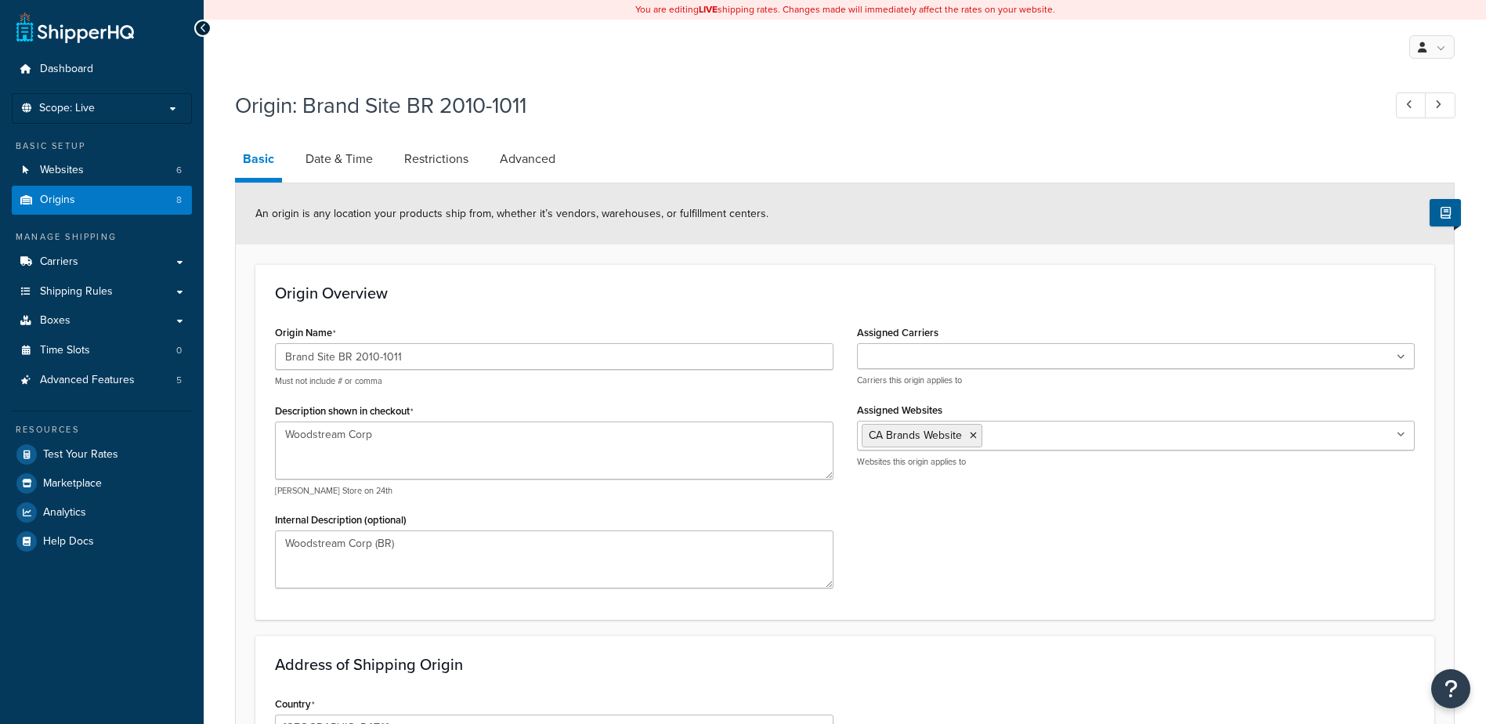
select select "1039"
select select "69"
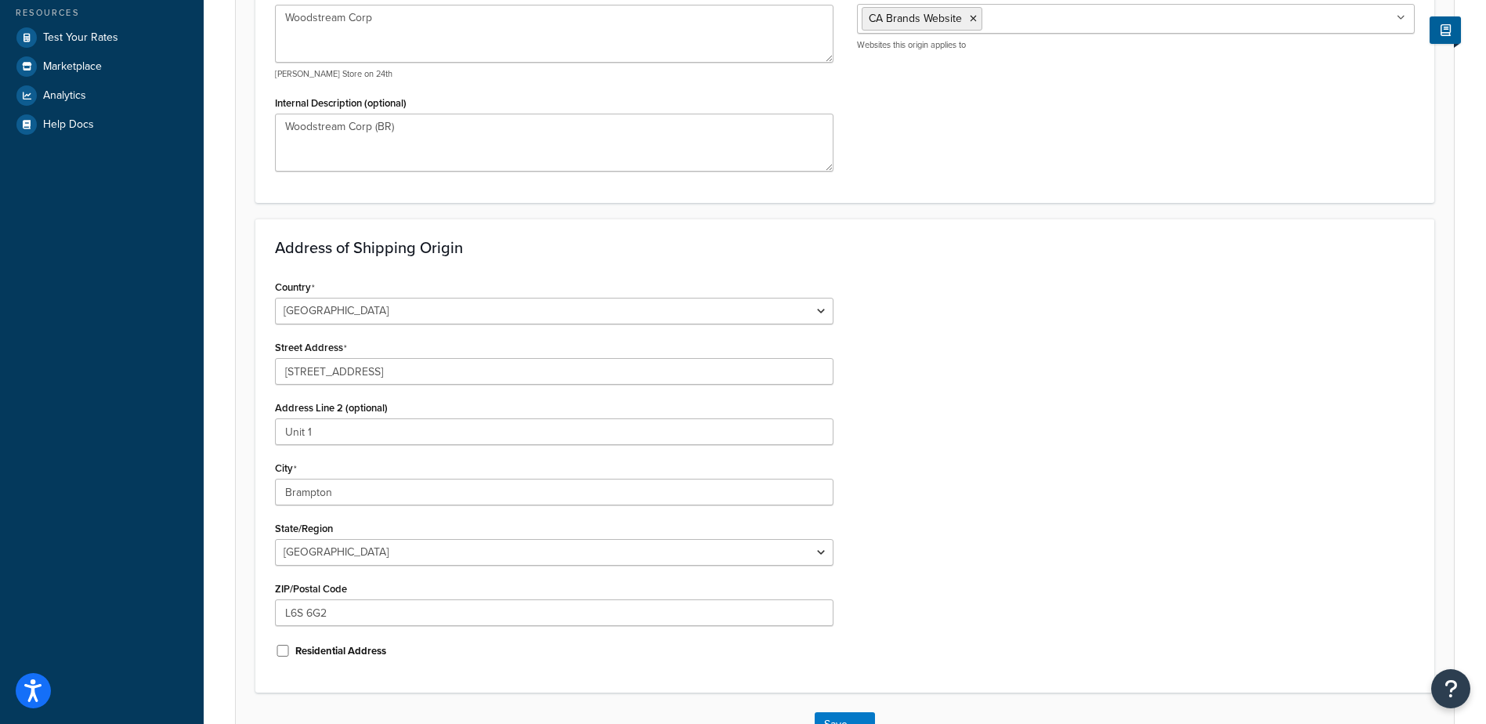
scroll to position [470, 0]
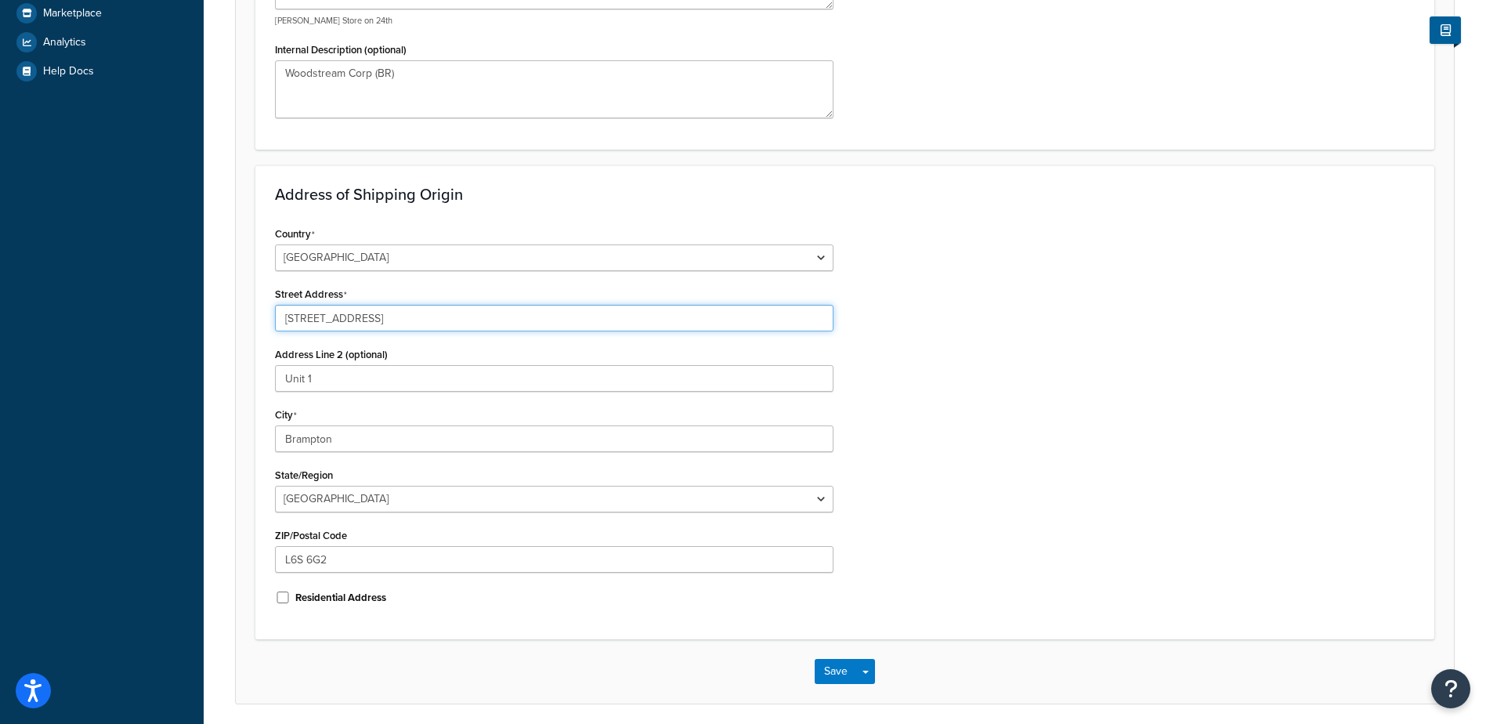
drag, startPoint x: 402, startPoint y: 322, endPoint x: 246, endPoint y: 320, distance: 155.9
click at [246, 320] on form "An origin is any location your products ship from, whether it’s vendors, wareho…" at bounding box center [845, 208] width 1218 height 990
paste input "6660 Millcreek Dr"
type input "6660 Millcreek Dr"
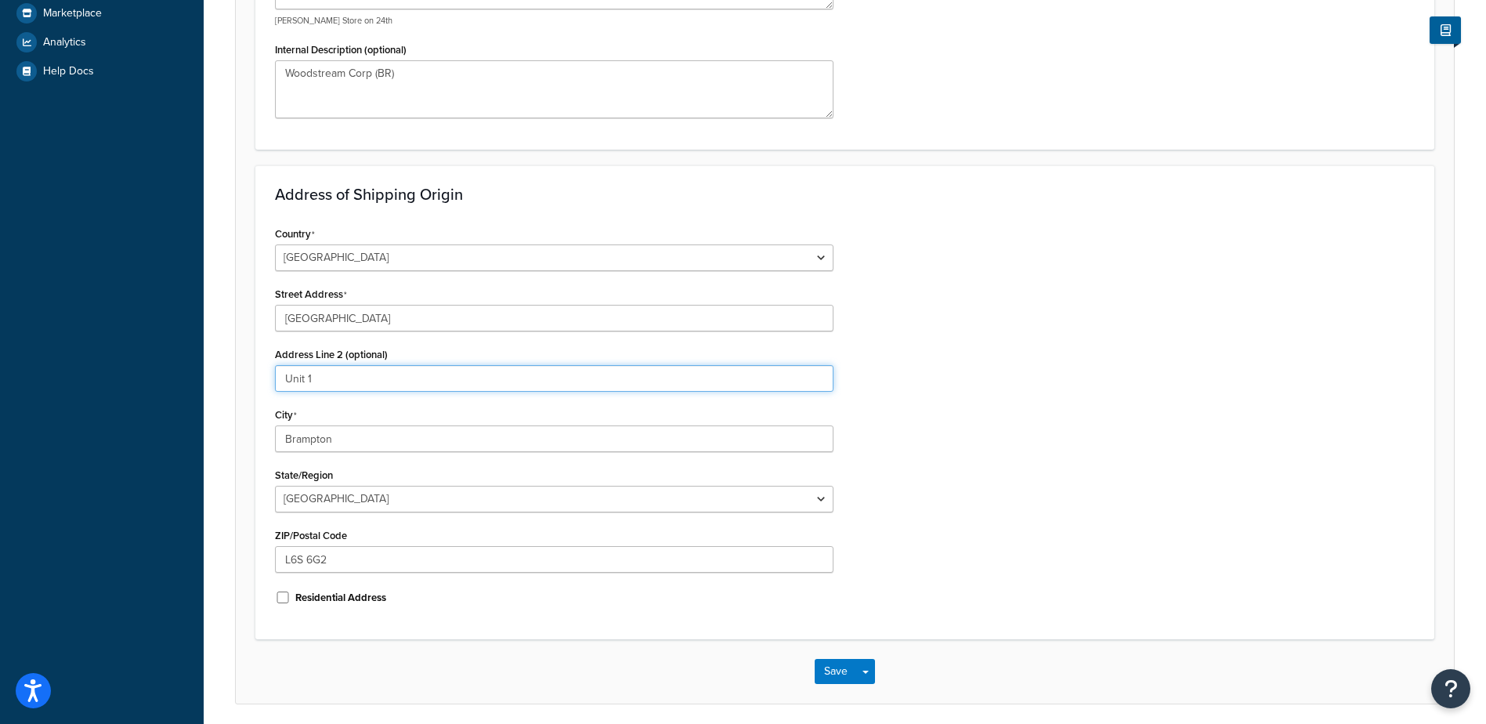
click at [282, 381] on input "Unit 1" at bounding box center [554, 378] width 559 height 27
drag, startPoint x: 282, startPoint y: 381, endPoint x: 350, endPoint y: 381, distance: 68.1
click at [350, 381] on input "Unit 1" at bounding box center [554, 378] width 559 height 27
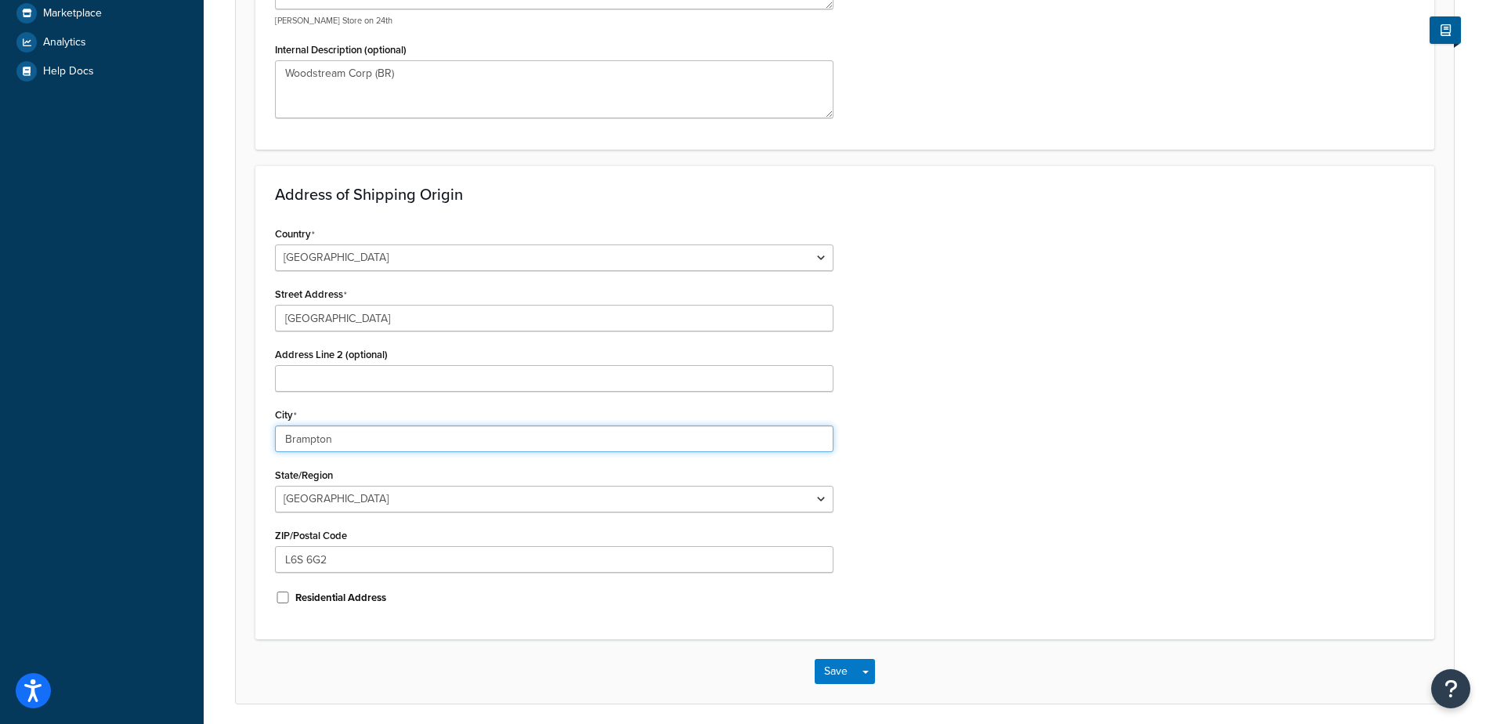
drag, startPoint x: 338, startPoint y: 436, endPoint x: 230, endPoint y: 442, distance: 107.5
click at [230, 442] on div "Origin: Brand Site BR 2010-1011 Basic Date & Time Restrictions Advanced An orig…" at bounding box center [845, 177] width 1282 height 1131
paste input "Mississauga"
type input "Mississauga"
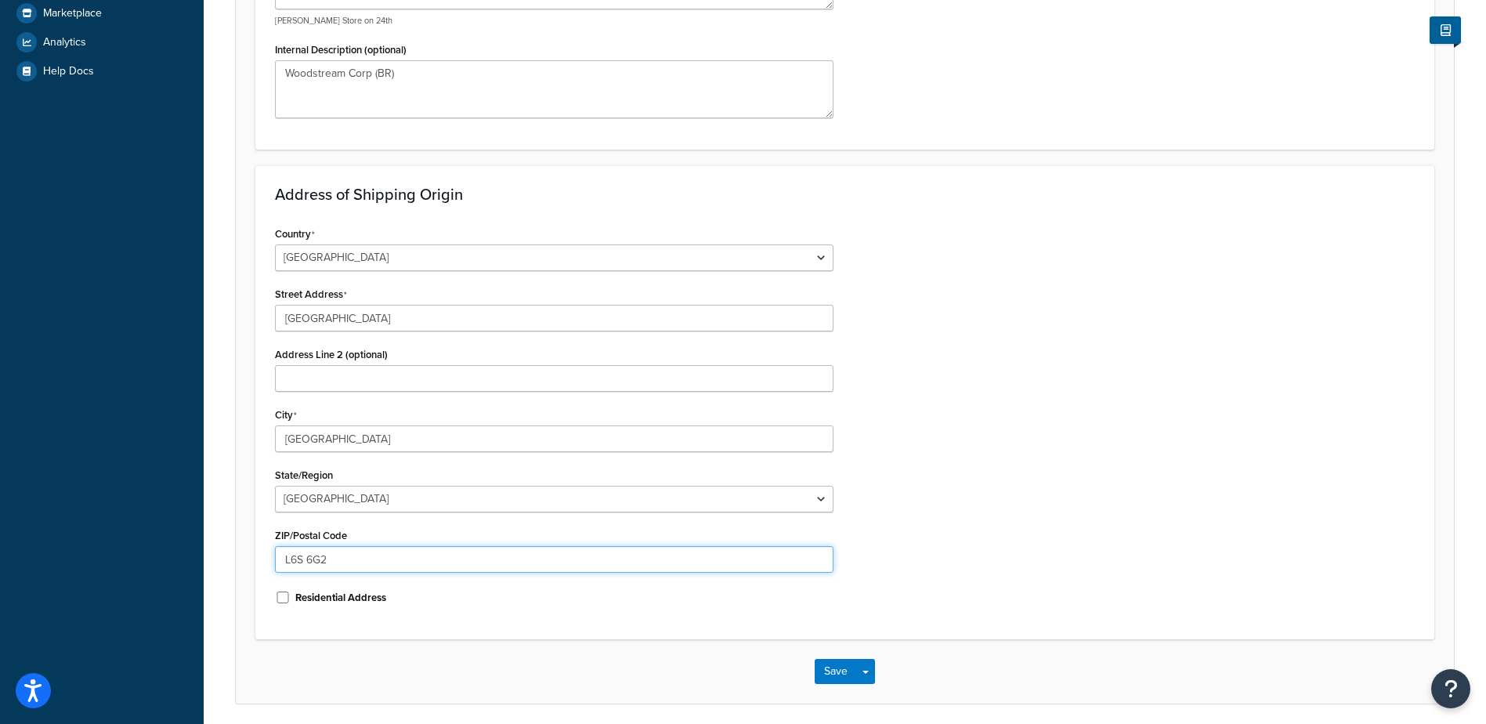
drag, startPoint x: 355, startPoint y: 563, endPoint x: 183, endPoint y: 565, distance: 172.3
click at [183, 565] on div "Dashboard Scope: Live Basic Setup Websites 6 Origins 8 Manage Shipping Carriers…" at bounding box center [743, 156] width 1486 height 1253
paste input "5N 8B3"
type input "L5N 8B3"
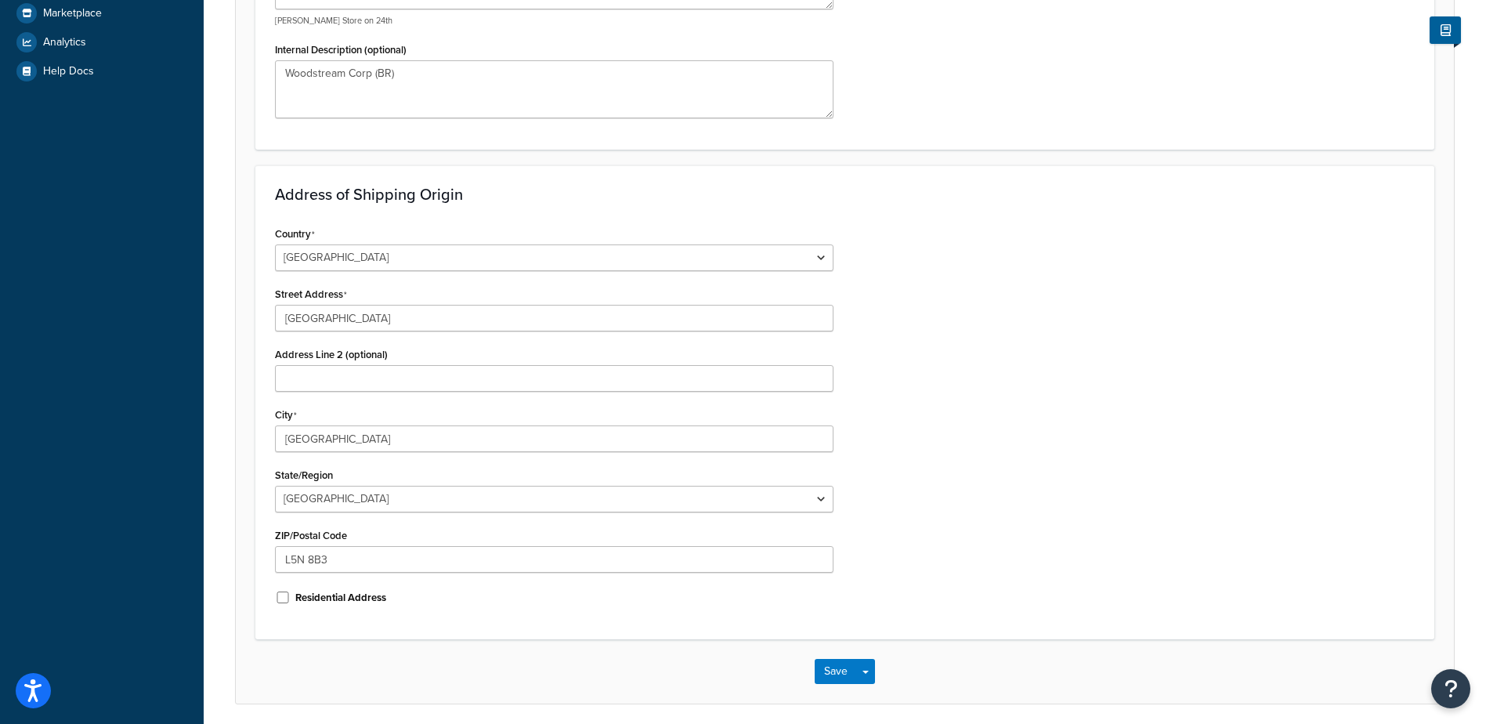
click at [660, 606] on div "Residential Address" at bounding box center [554, 595] width 559 height 23
click at [845, 663] on button "Save" at bounding box center [836, 671] width 42 height 25
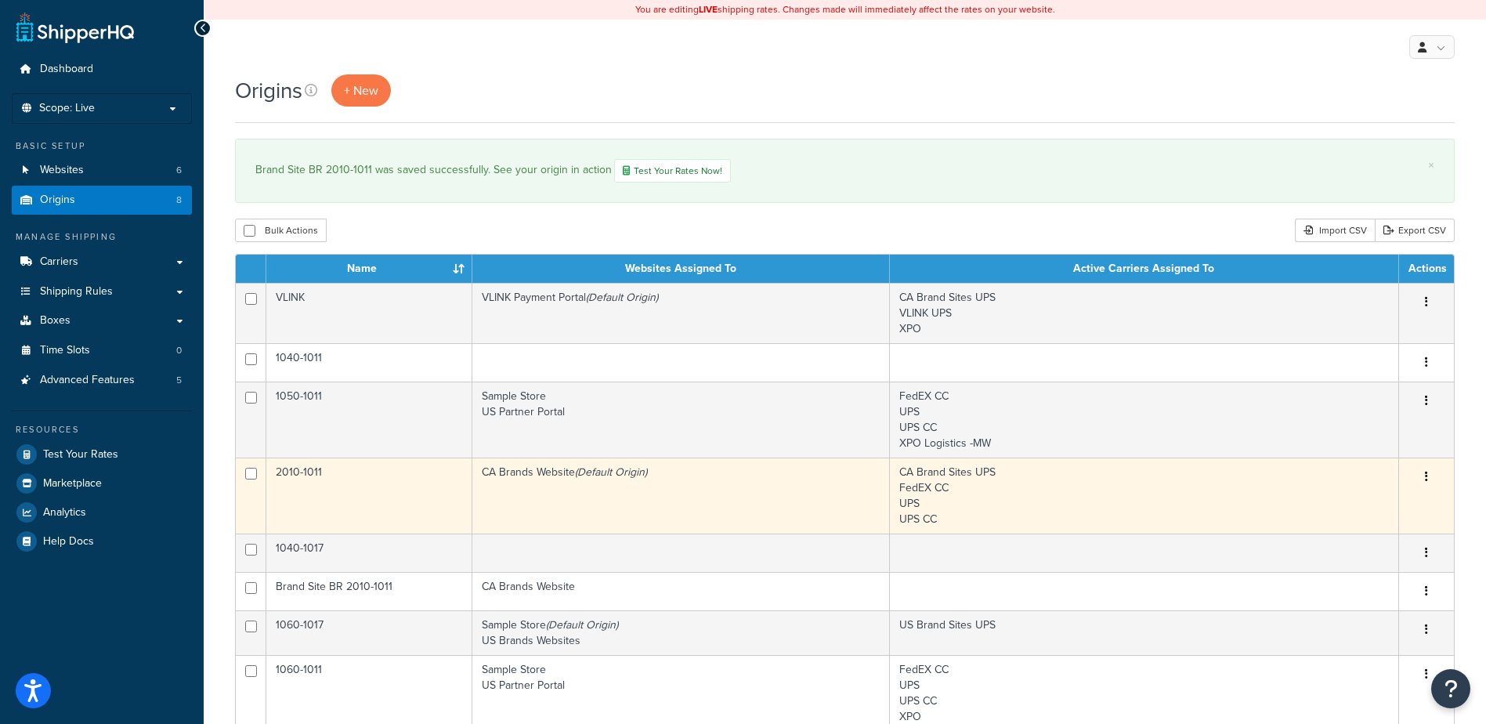
click at [1428, 472] on button "button" at bounding box center [1426, 477] width 22 height 25
click at [1376, 508] on link "Edit" at bounding box center [1375, 506] width 124 height 32
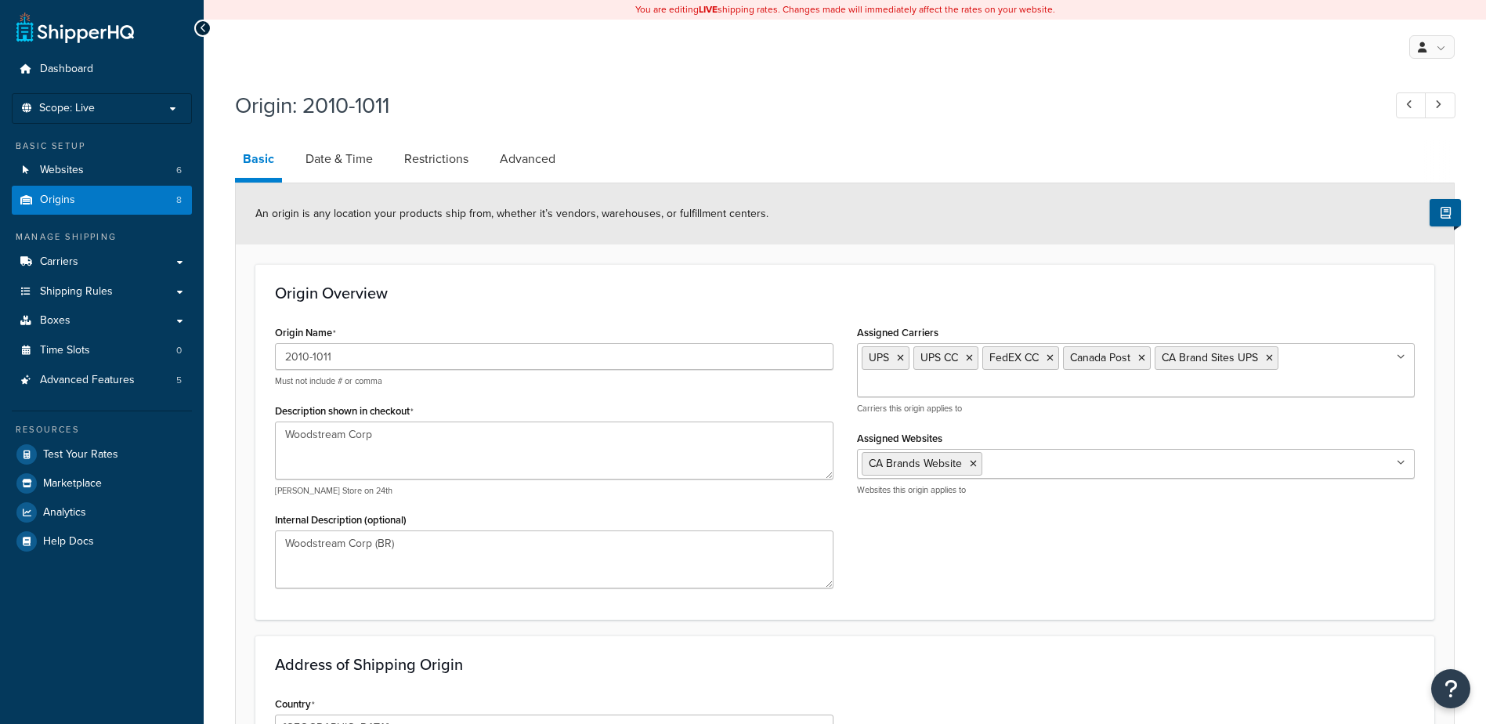
select select "1039"
select select "69"
click at [95, 202] on link "Origins 8" at bounding box center [102, 200] width 180 height 29
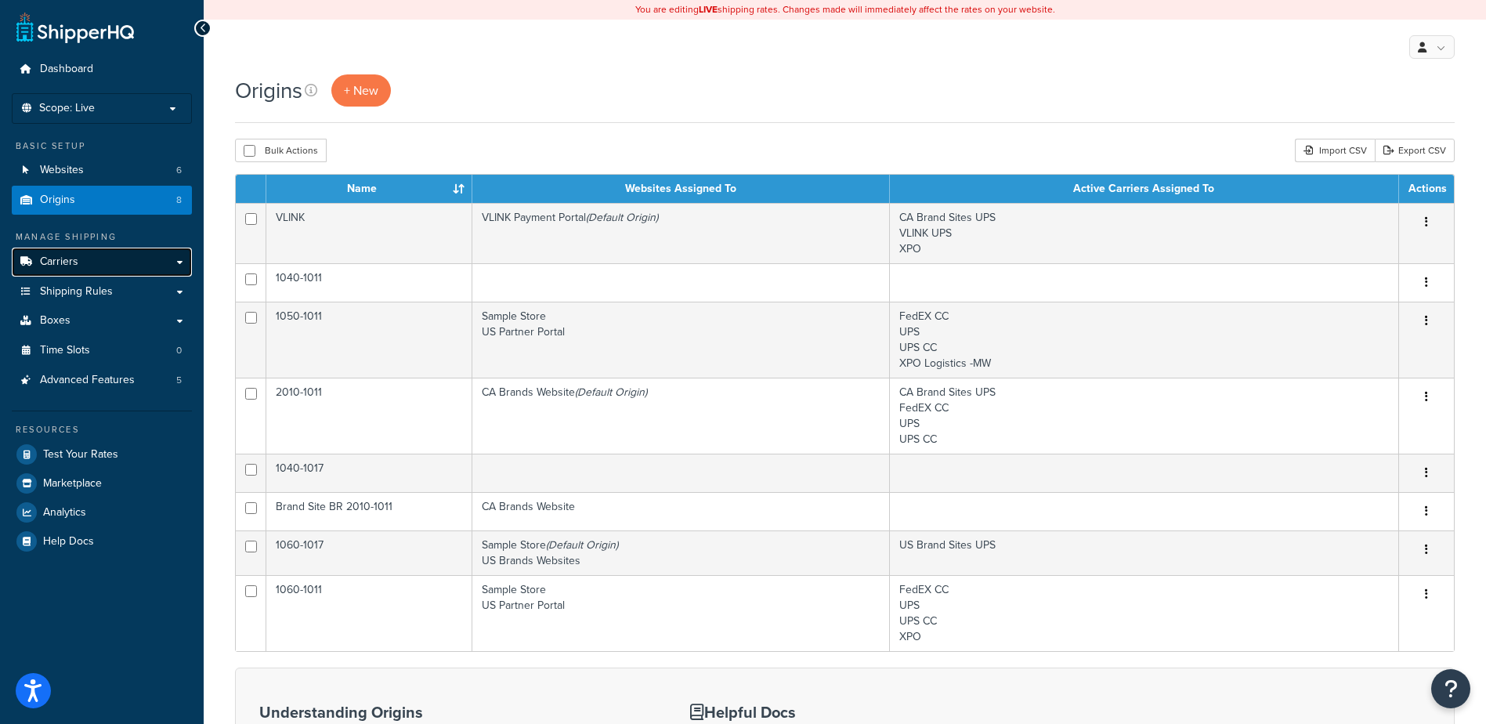
click at [77, 255] on span "Carriers" at bounding box center [59, 261] width 38 height 13
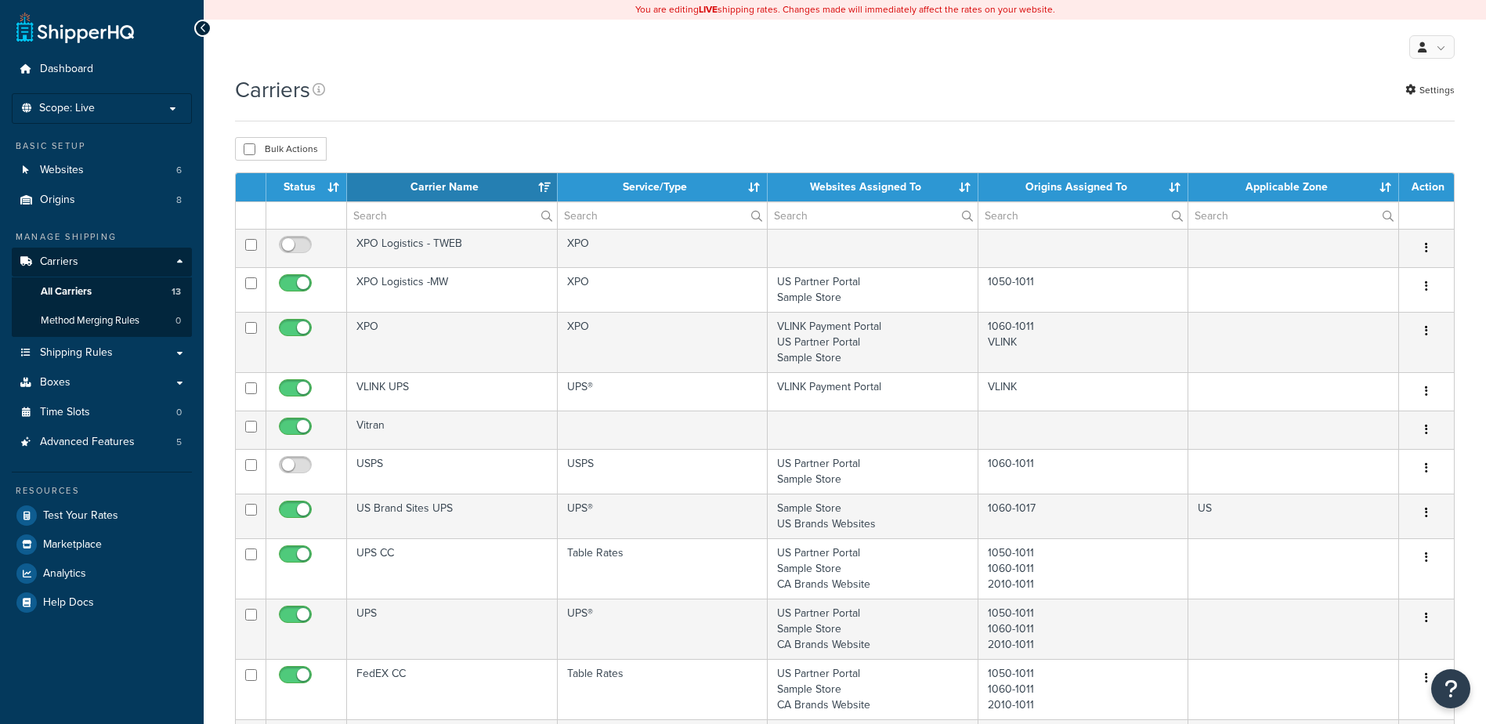
select select "15"
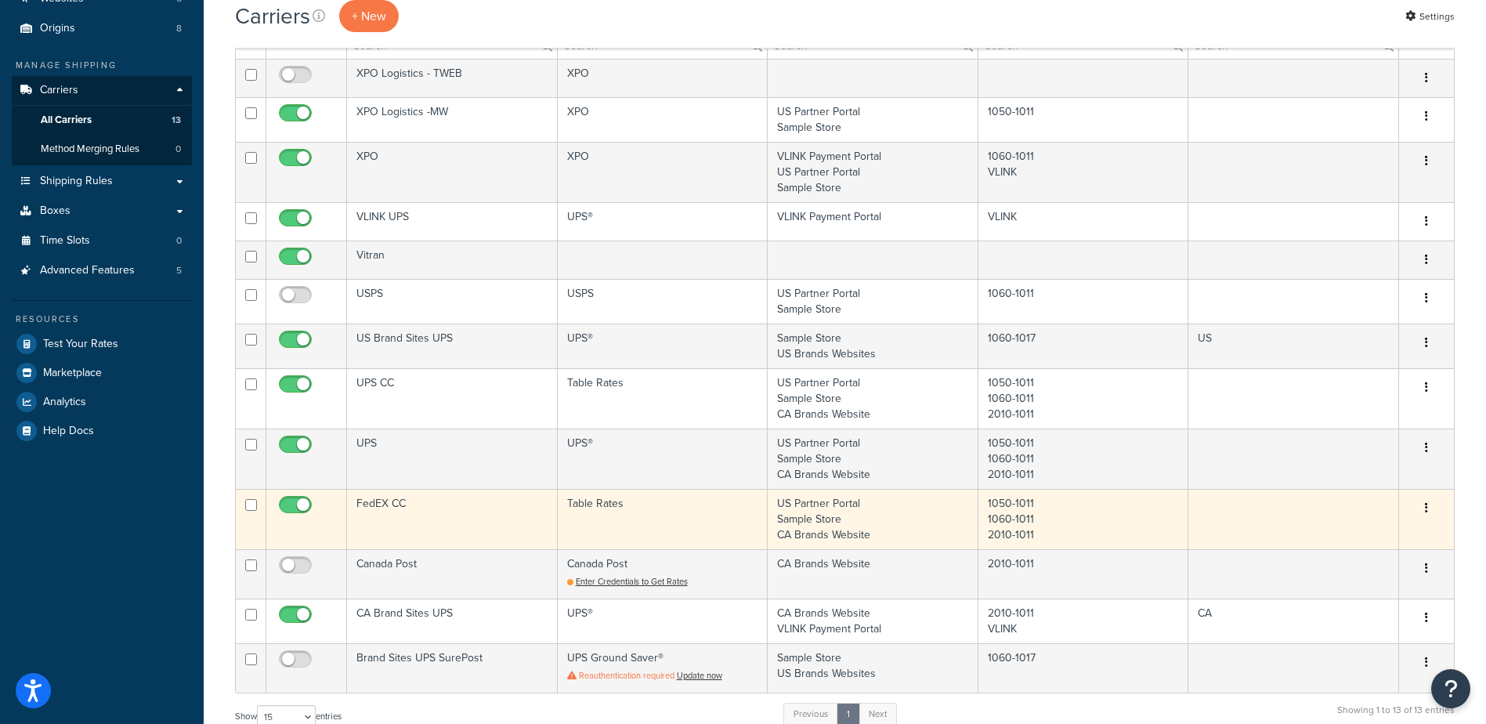
scroll to position [235, 0]
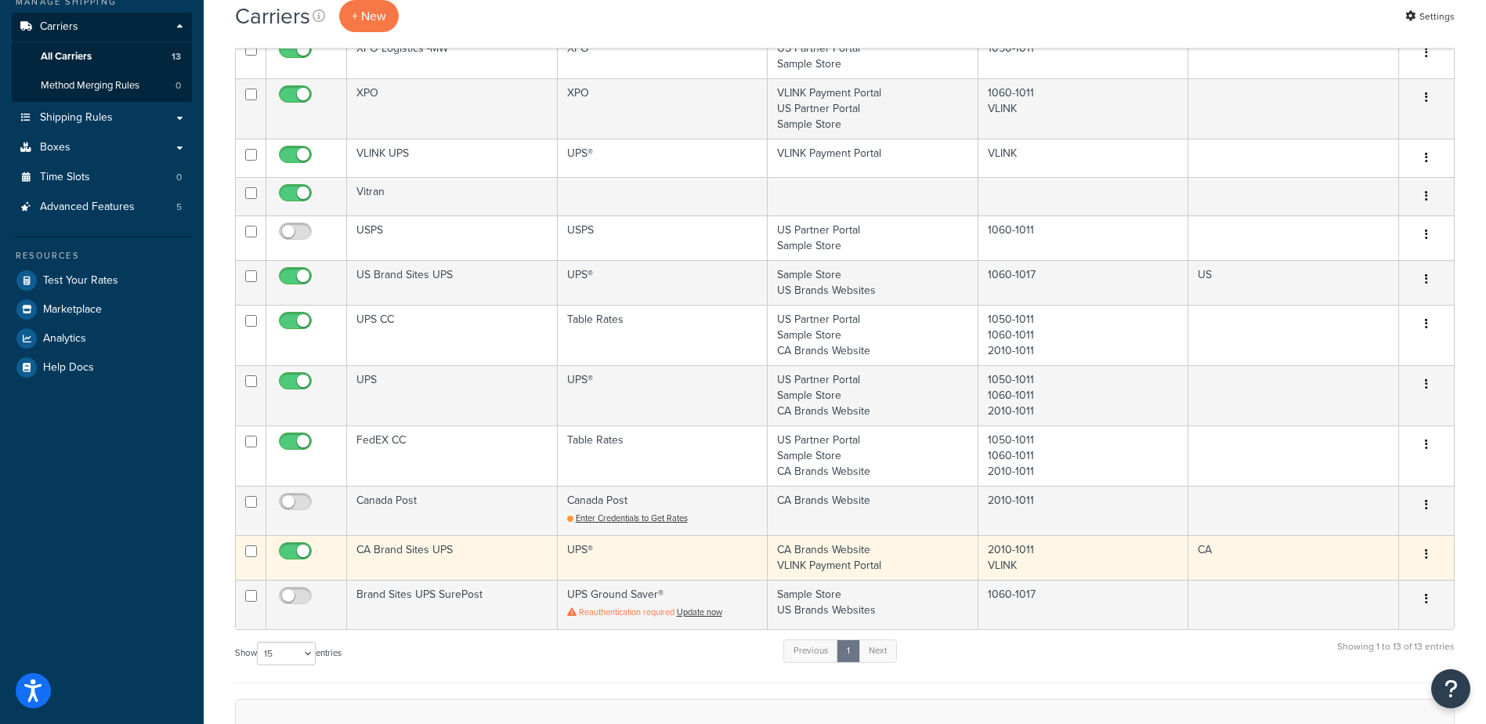
click at [1427, 551] on icon "button" at bounding box center [1426, 553] width 3 height 11
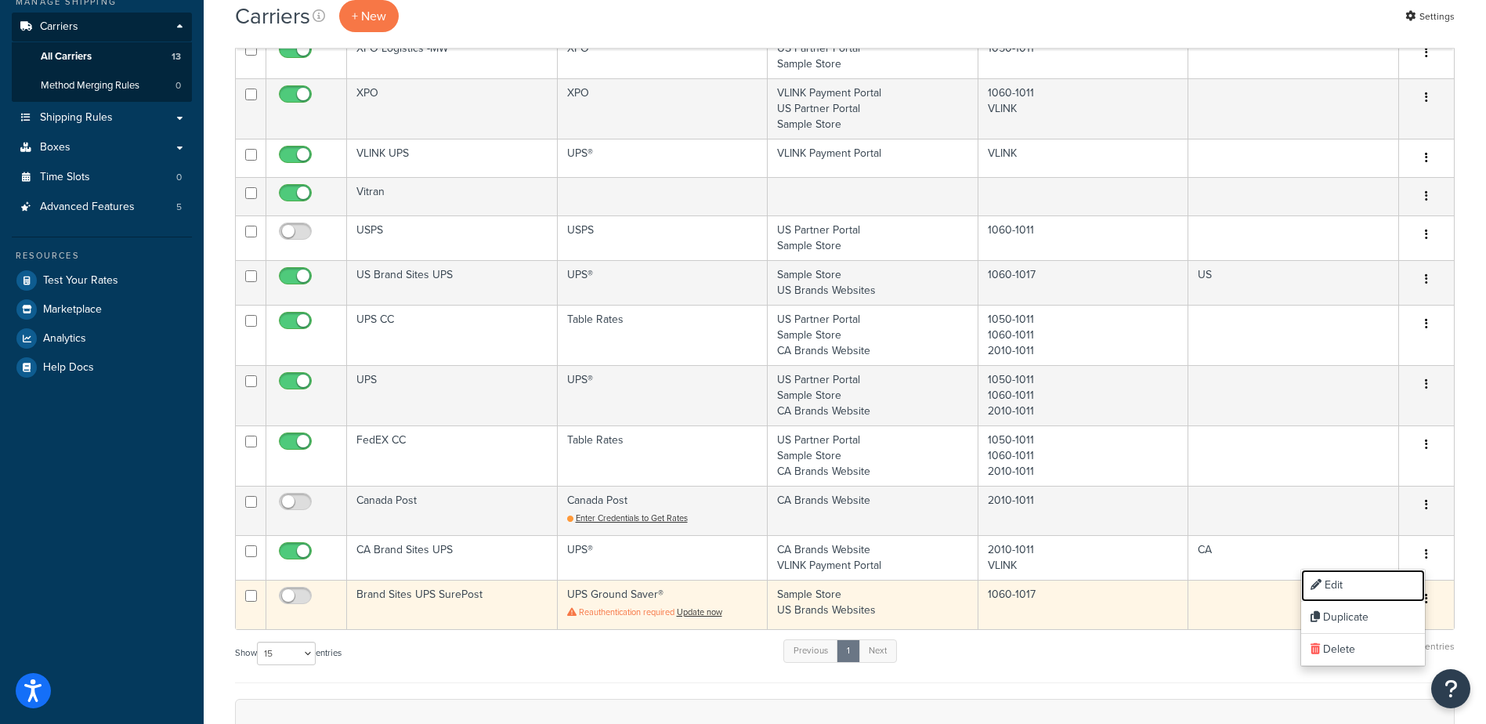
click at [1368, 583] on link "Edit" at bounding box center [1363, 585] width 124 height 32
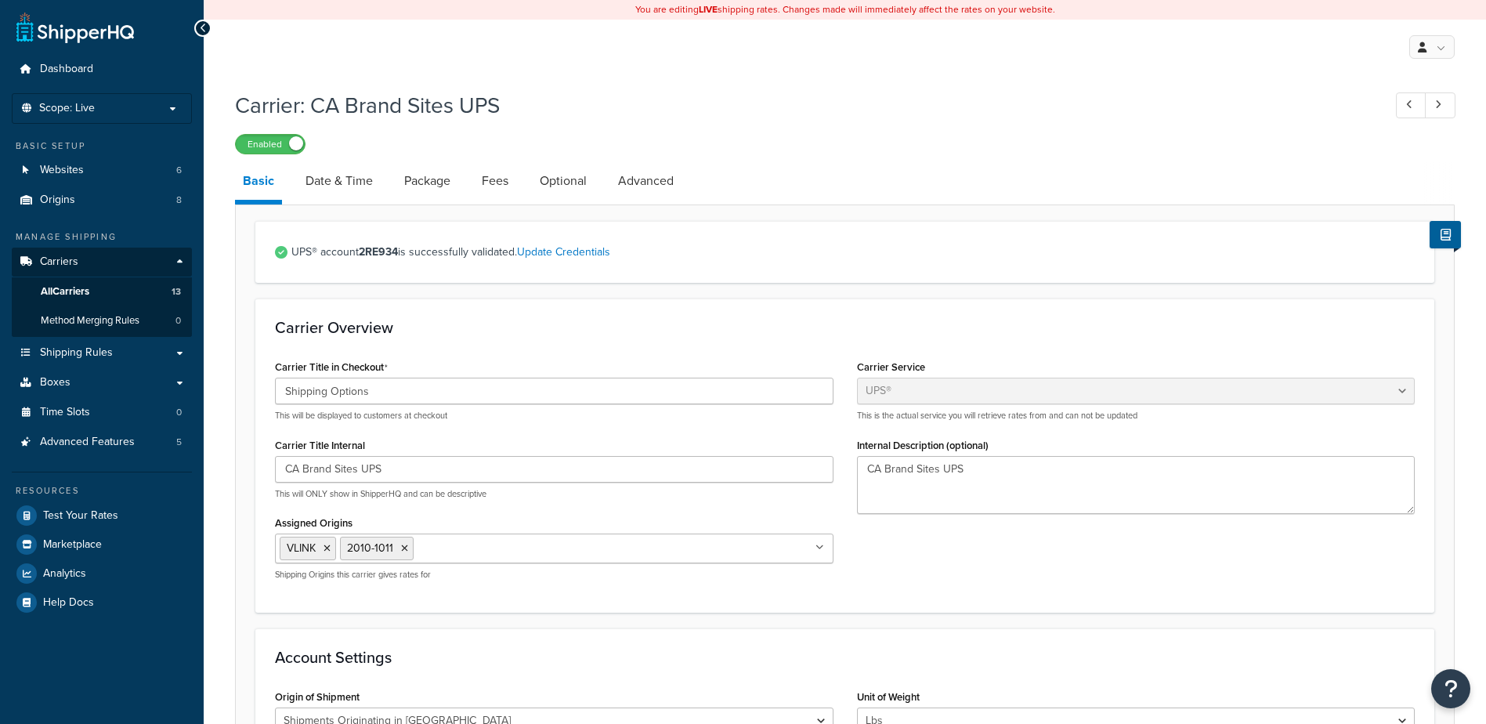
select select "ups"
select select "can"
select select "53"
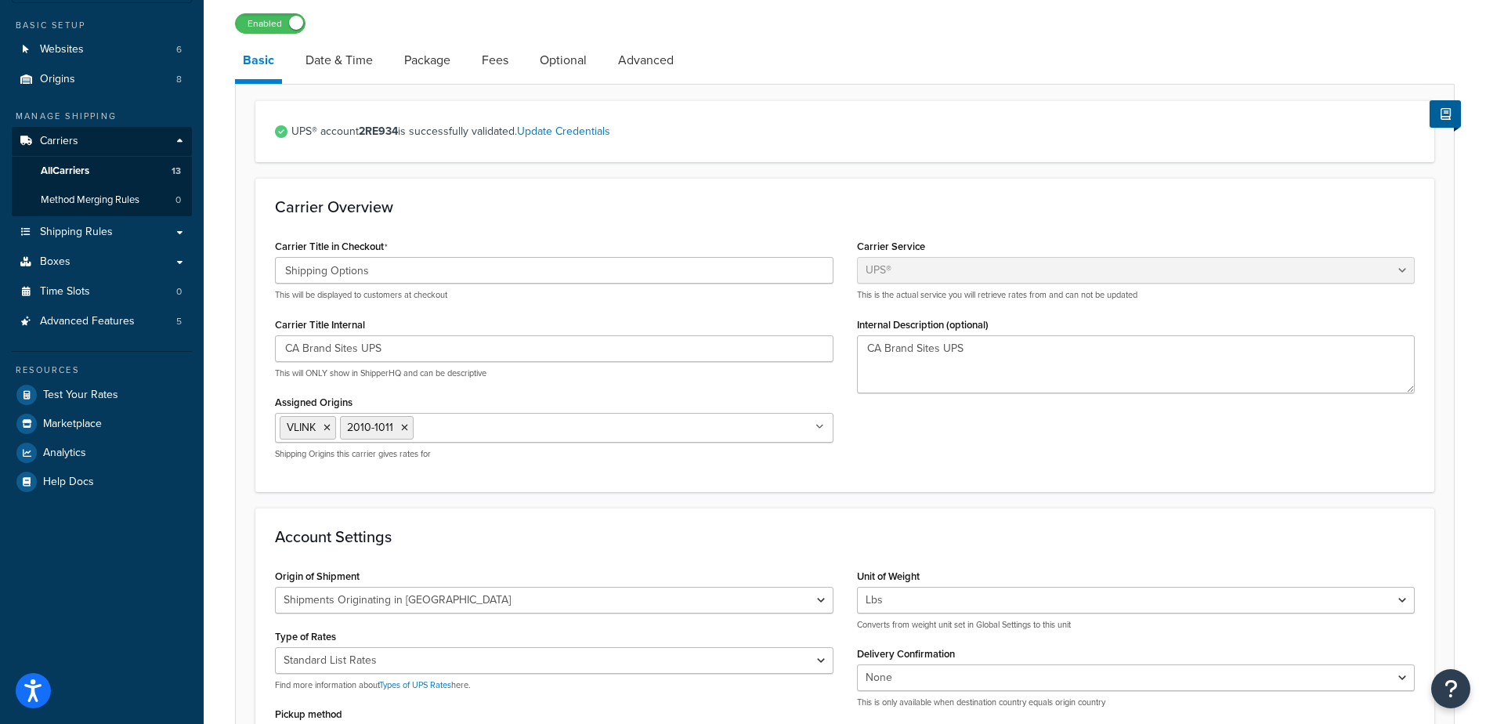
scroll to position [157, 0]
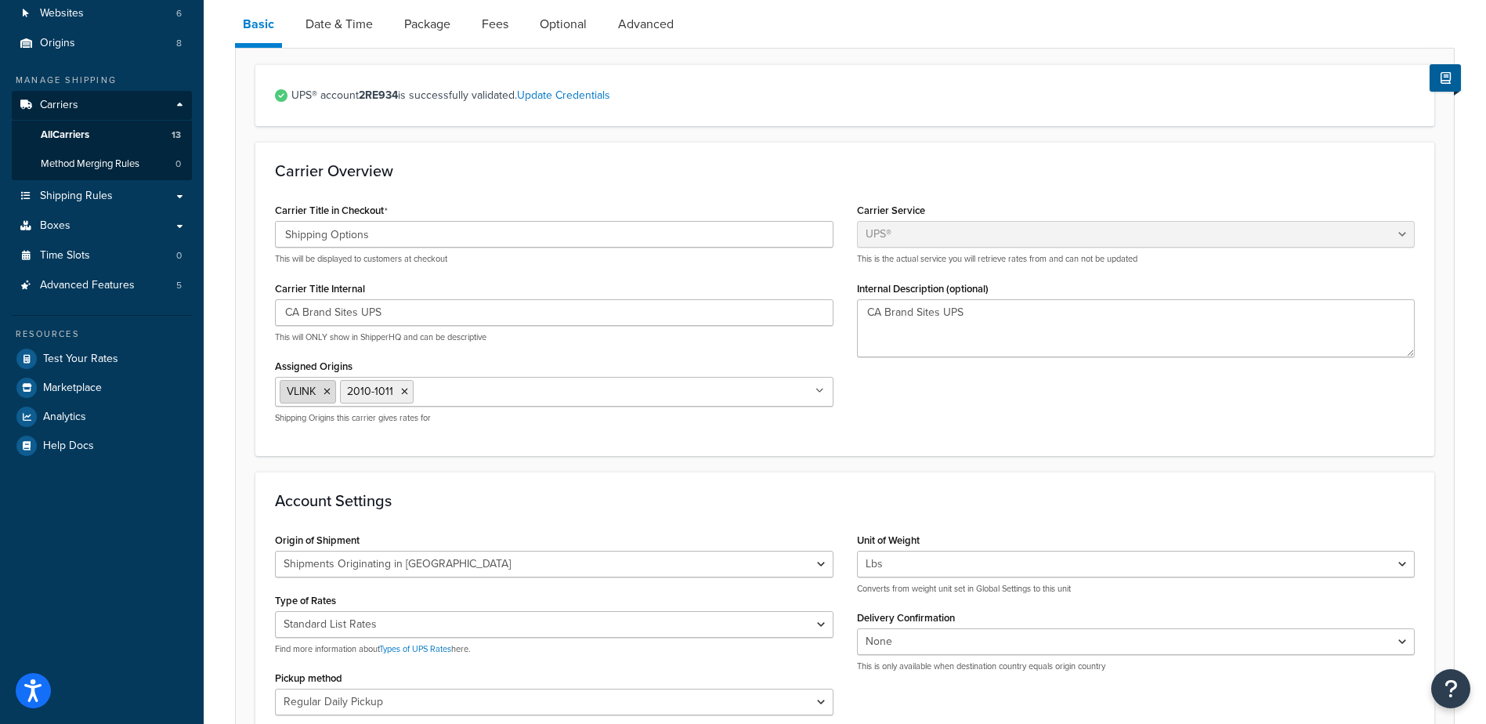
click at [328, 392] on icon at bounding box center [327, 391] width 7 height 9
click at [945, 426] on div "Carrier Title in Checkout Shipping Options This will be displayed to customers …" at bounding box center [844, 317] width 1163 height 237
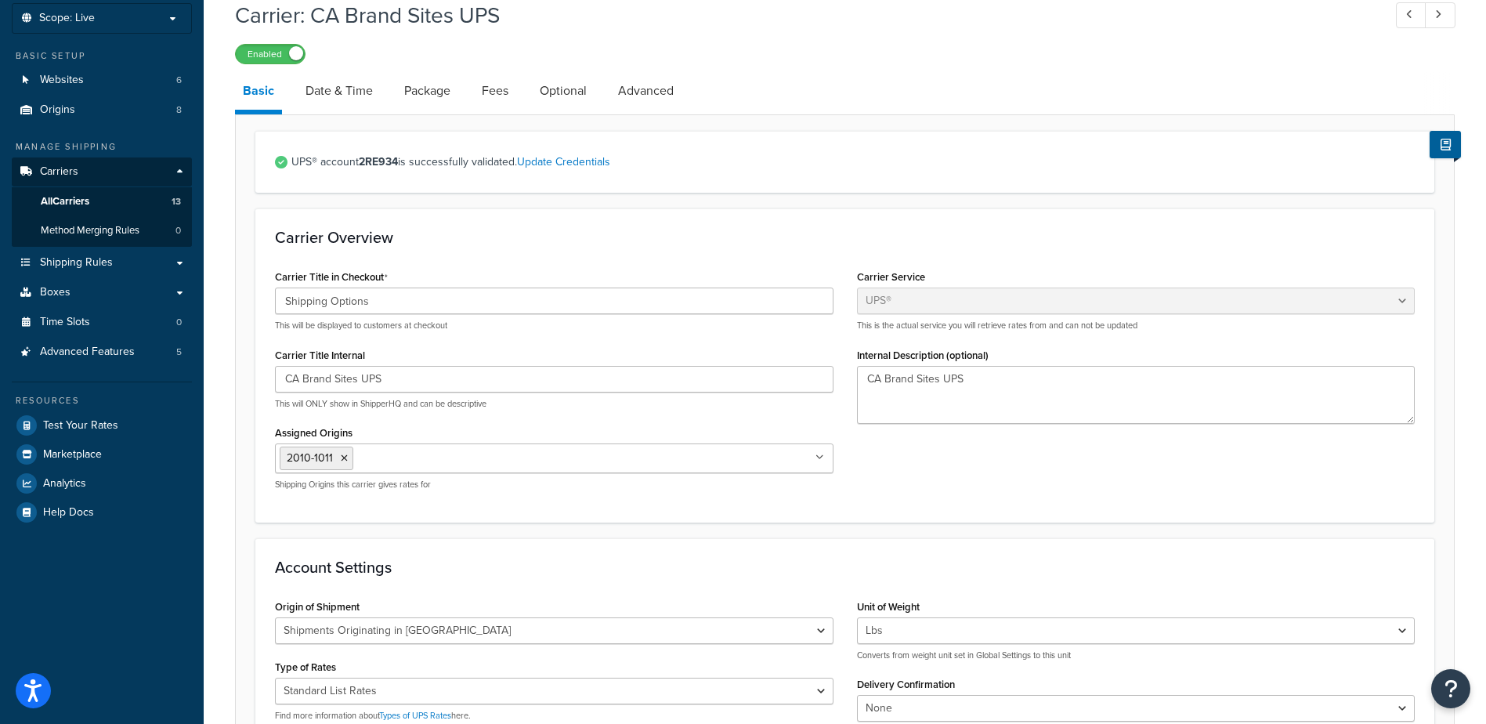
scroll to position [0, 0]
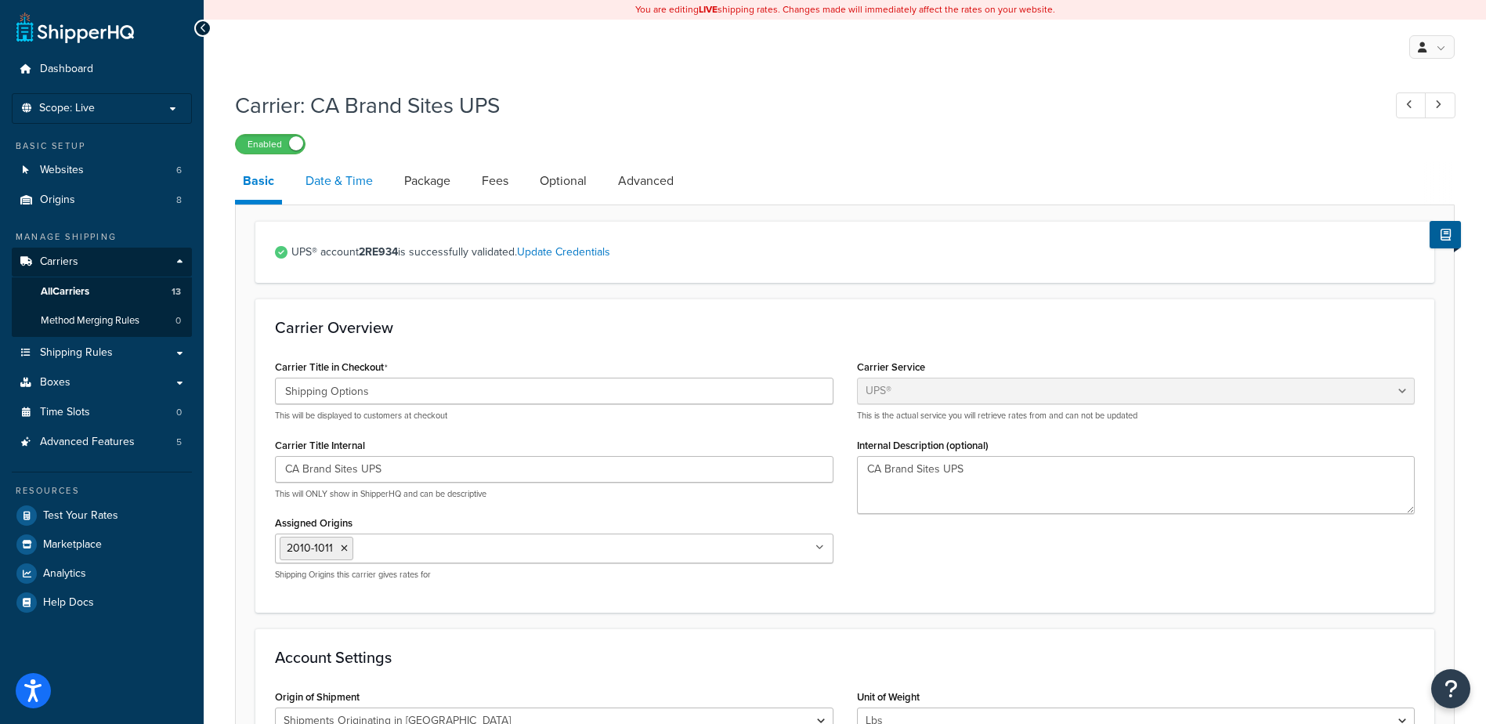
click at [340, 184] on link "Date & Time" at bounding box center [339, 181] width 83 height 38
select select "yMMMd"
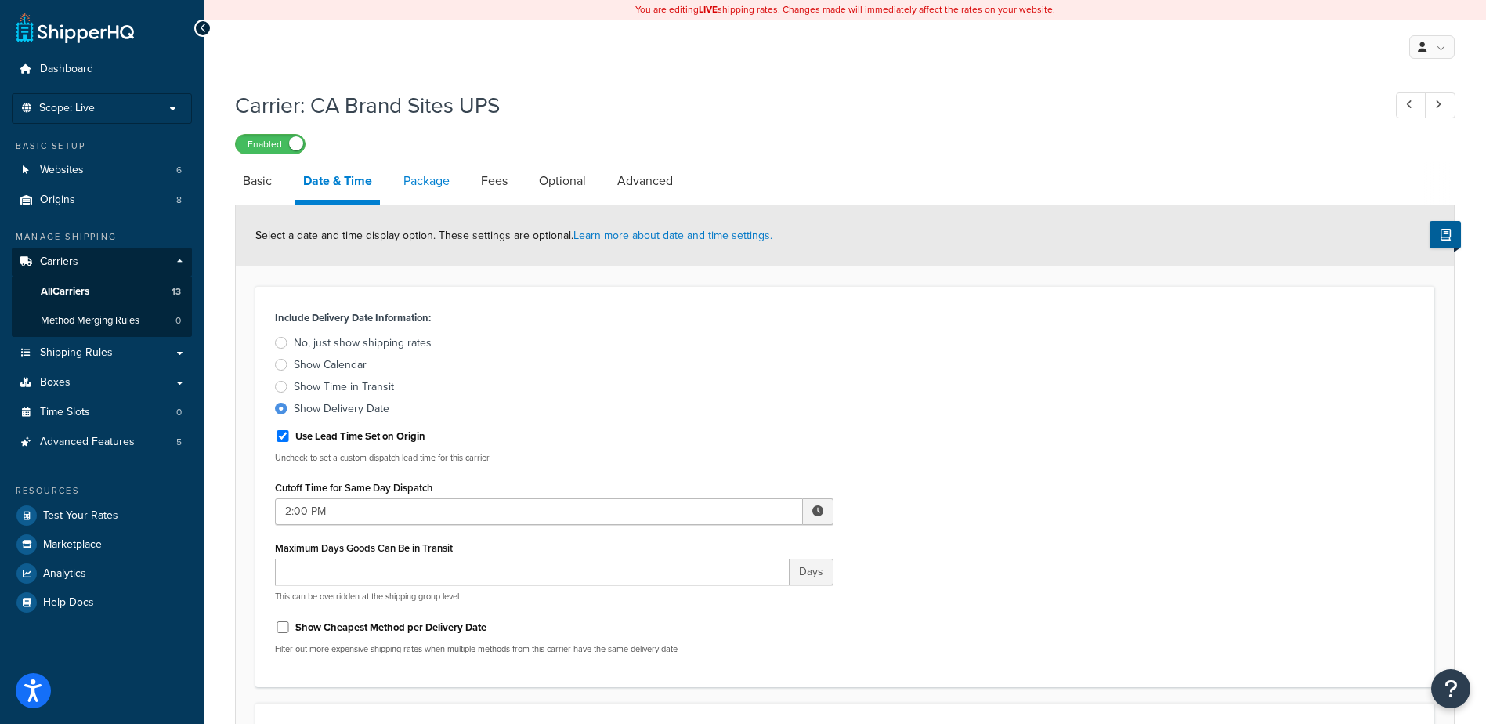
click at [421, 183] on link "Package" at bounding box center [427, 181] width 62 height 38
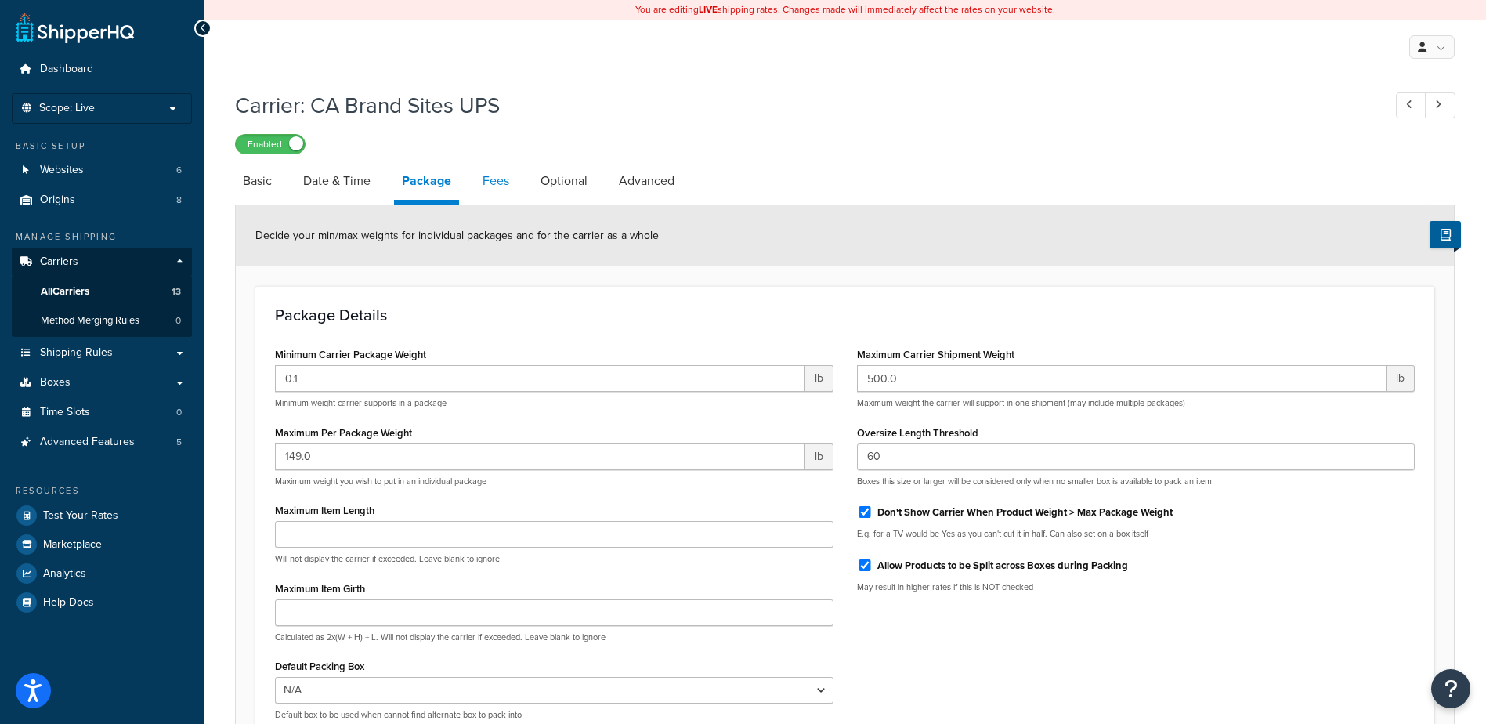
click at [507, 186] on link "Fees" at bounding box center [496, 181] width 42 height 38
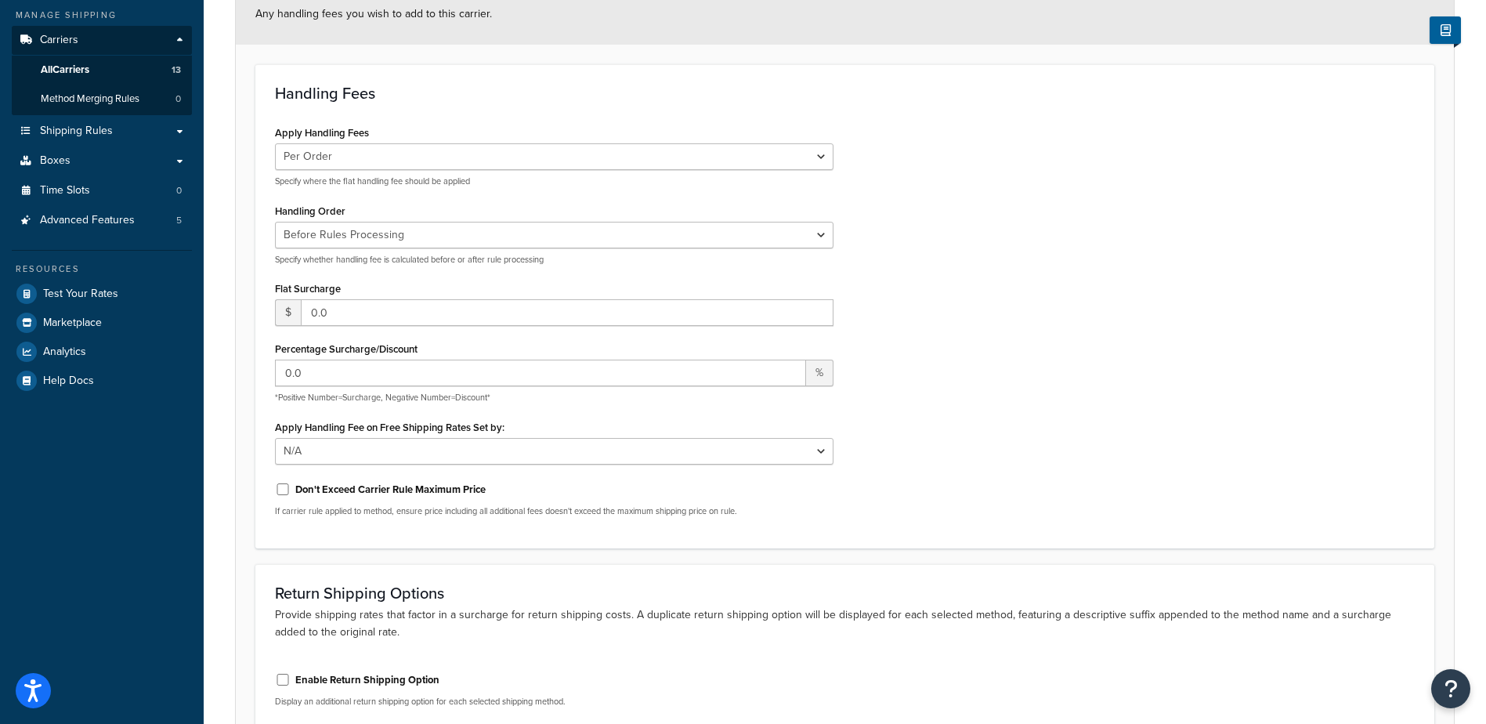
scroll to position [78, 0]
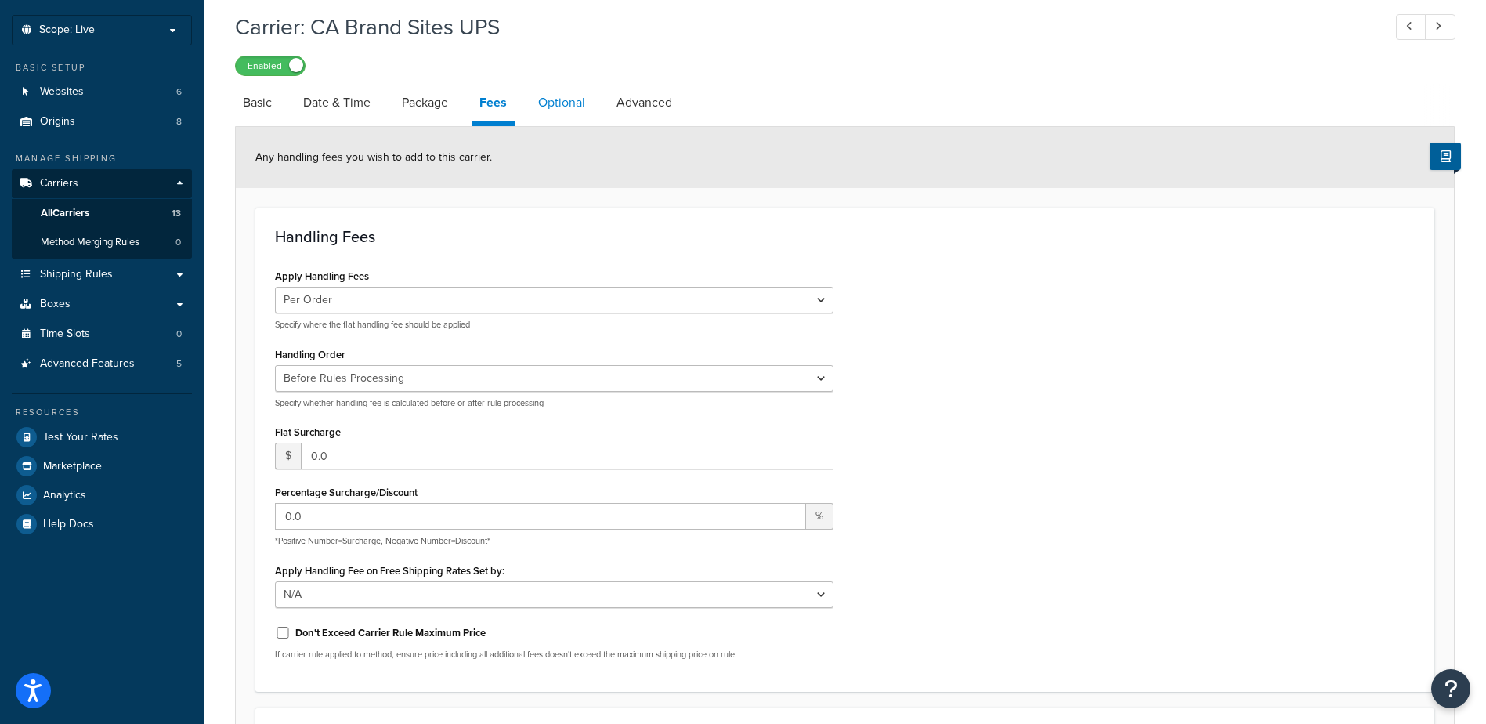
click at [565, 102] on link "Optional" at bounding box center [561, 103] width 63 height 38
select select "residential"
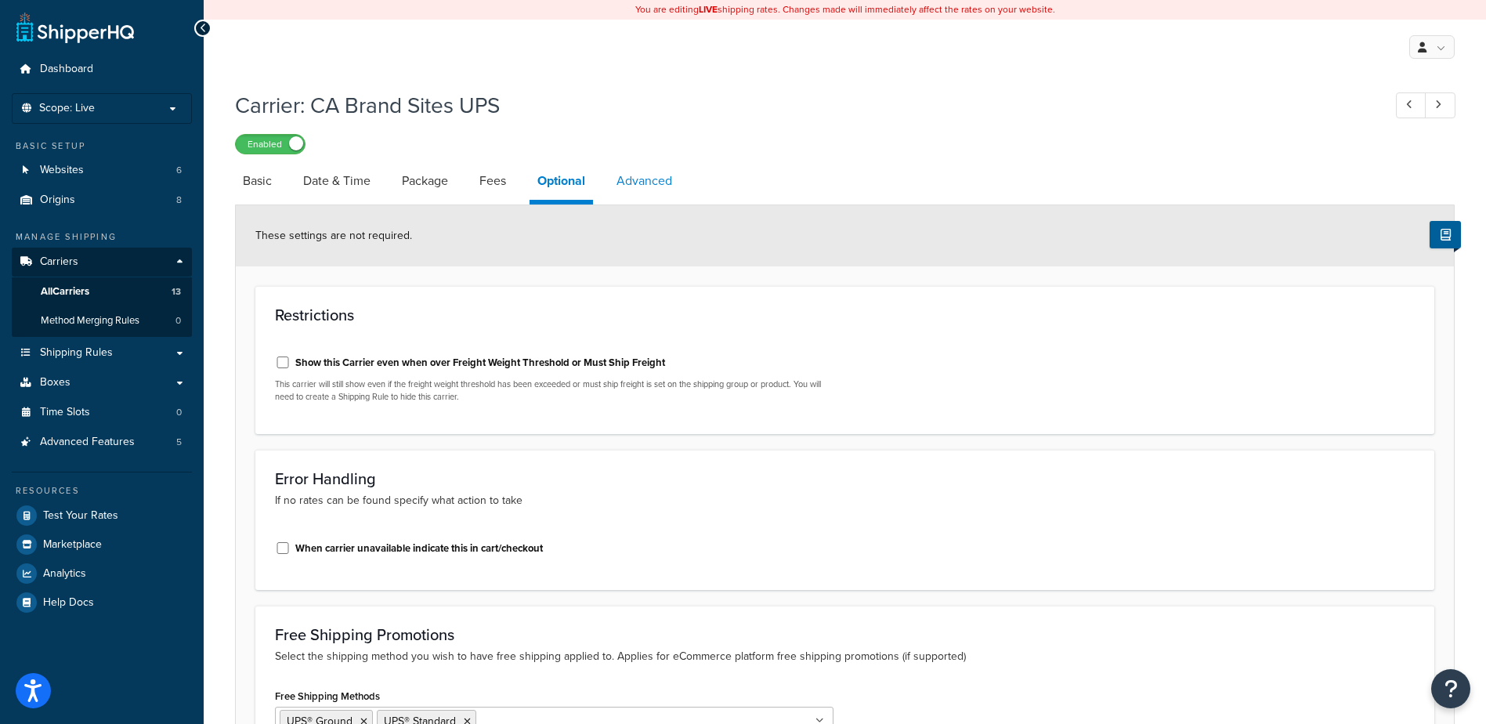
click at [645, 183] on link "Advanced" at bounding box center [644, 181] width 71 height 38
select select "false"
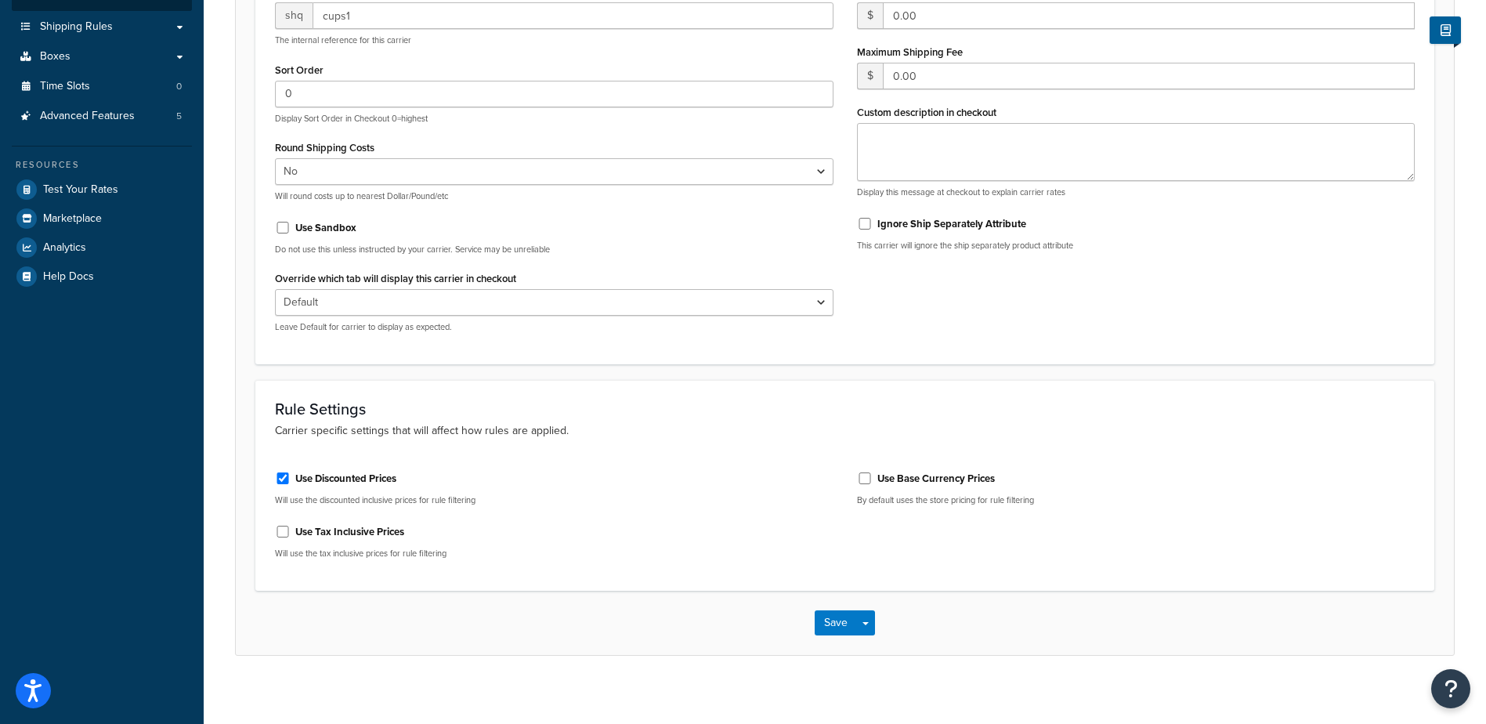
scroll to position [336, 0]
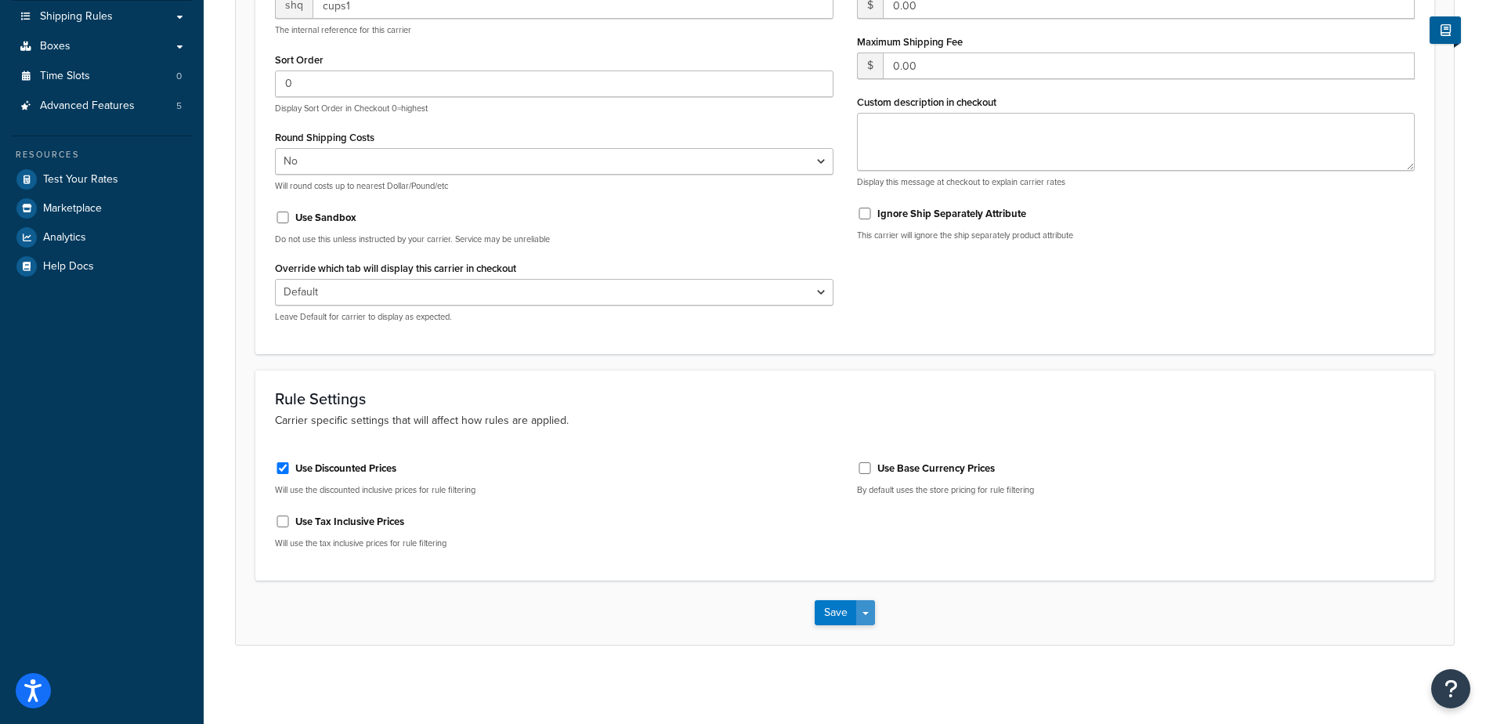
click at [868, 614] on span "button" at bounding box center [865, 613] width 6 height 3
click at [826, 610] on button "Save" at bounding box center [836, 612] width 42 height 25
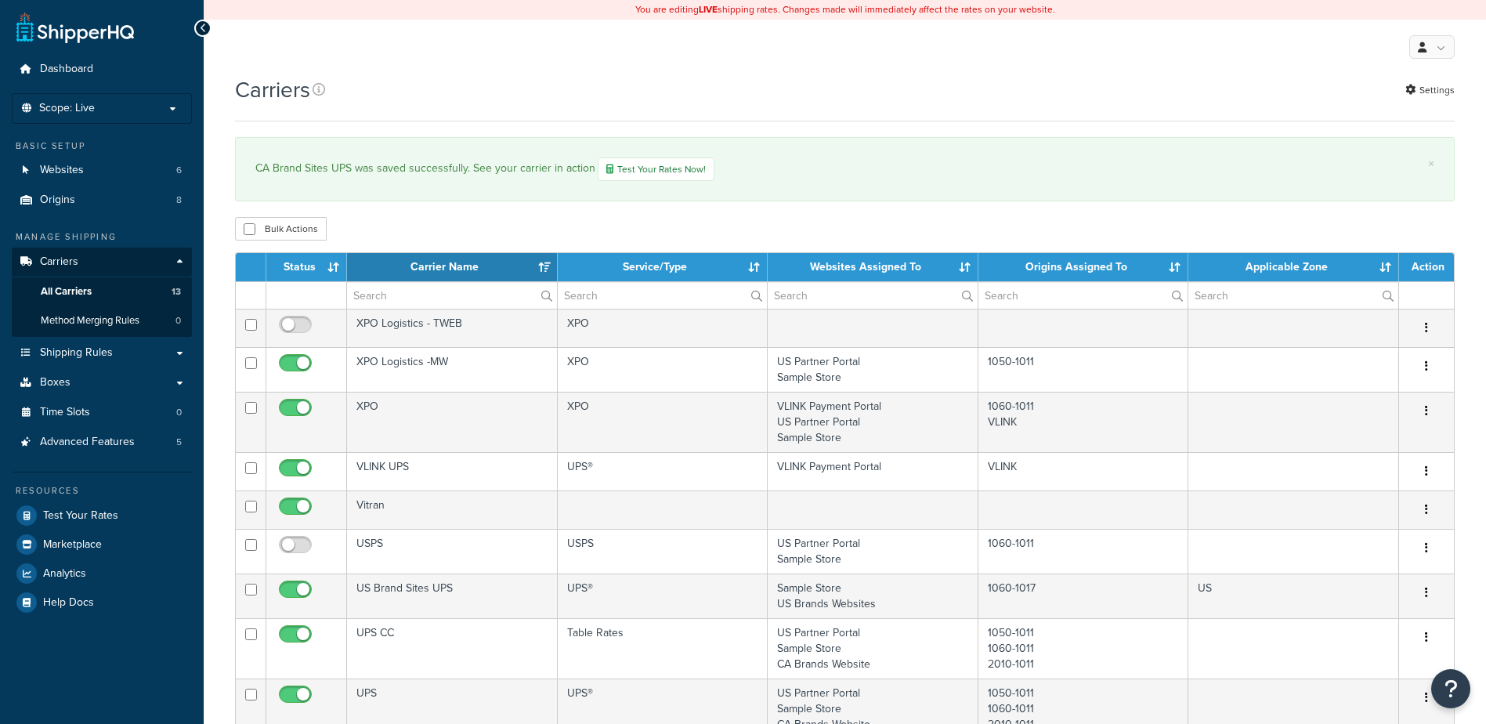
select select "15"
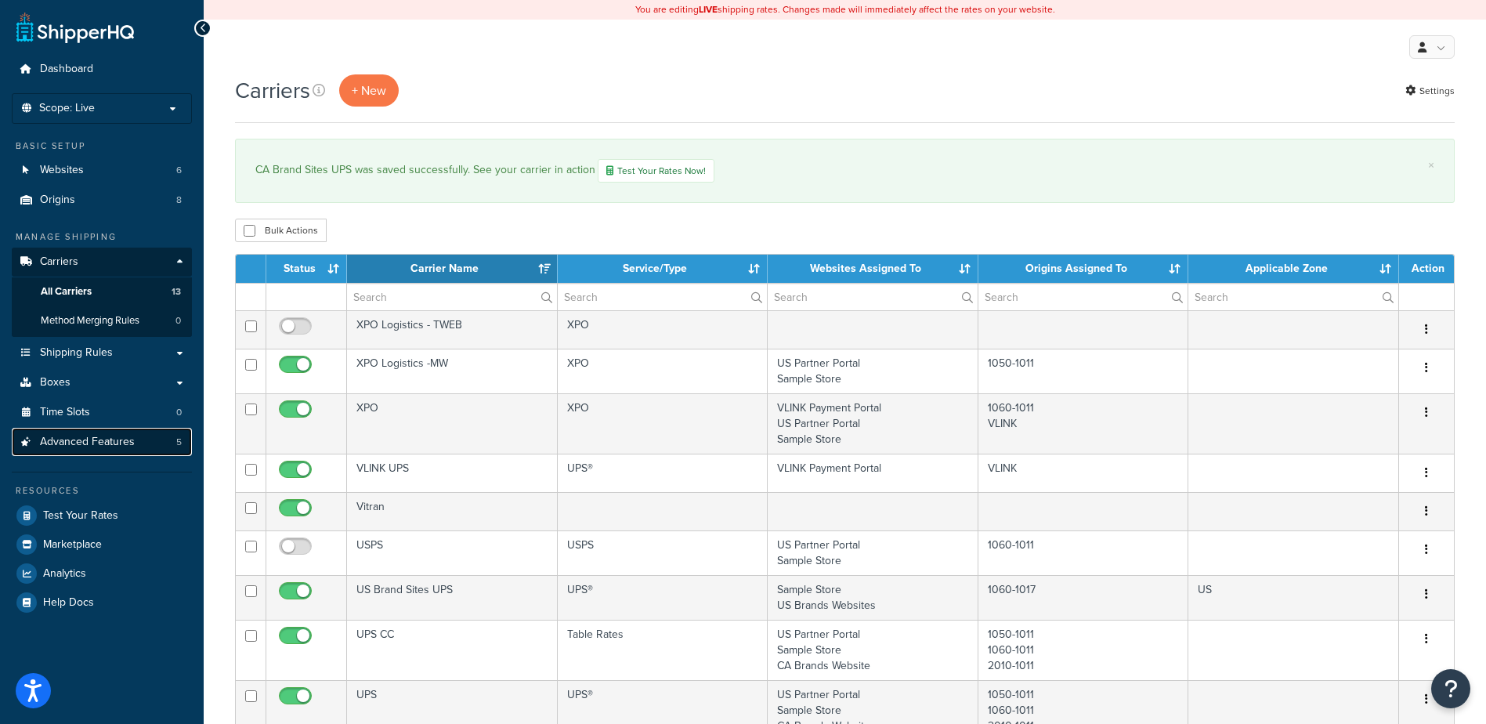
click at [61, 444] on span "Advanced Features" at bounding box center [87, 442] width 95 height 13
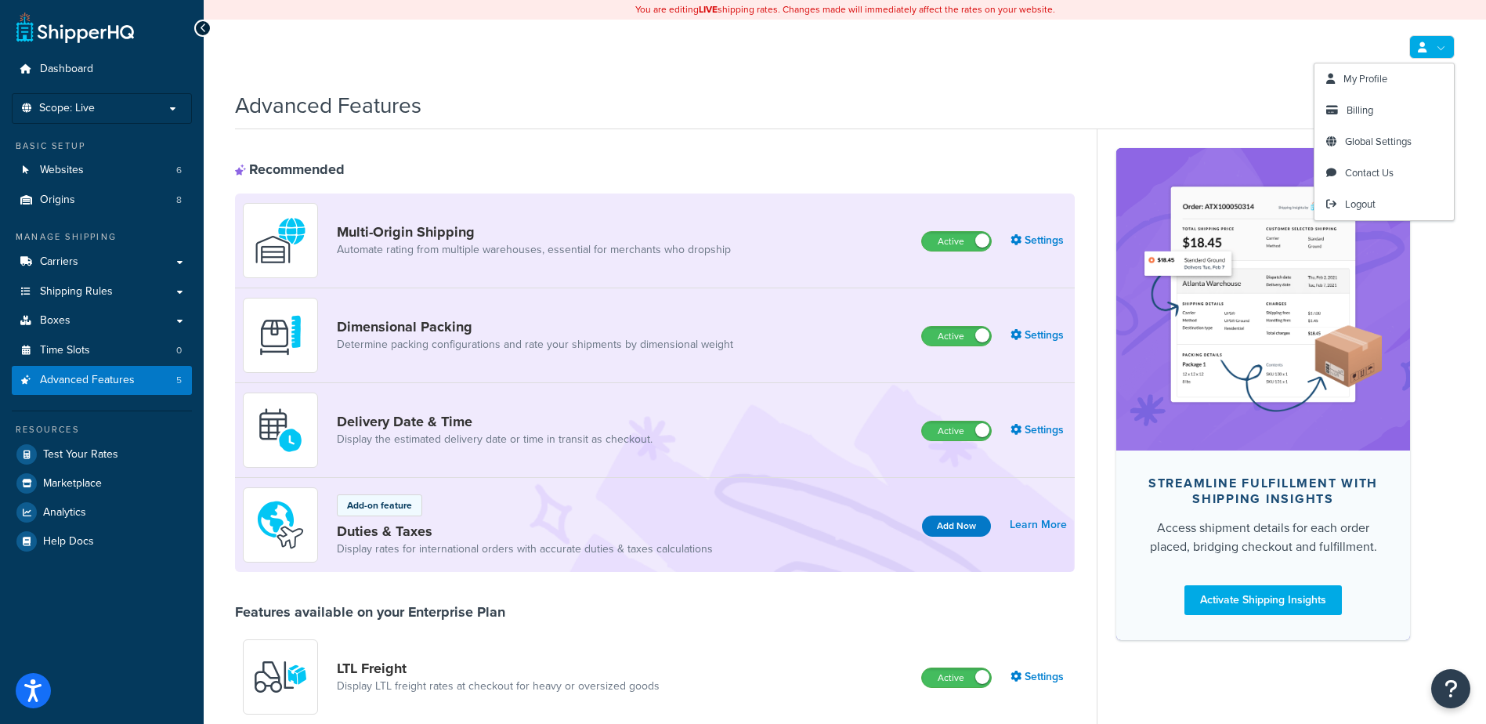
click at [1447, 42] on link at bounding box center [1431, 46] width 45 height 23
click at [1369, 198] on span "Logout" at bounding box center [1360, 204] width 31 height 15
